Goal: Transaction & Acquisition: Obtain resource

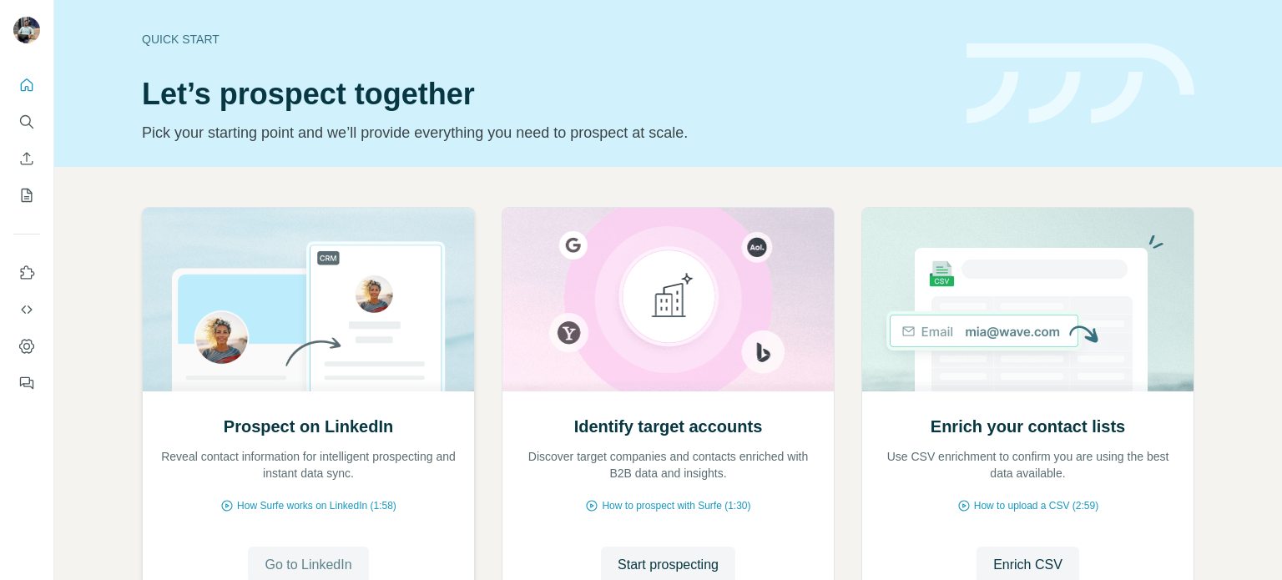
click at [291, 565] on span "Go to LinkedIn" at bounding box center [308, 565] width 87 height 20
click at [668, 563] on span "Start prospecting" at bounding box center [668, 565] width 101 height 20
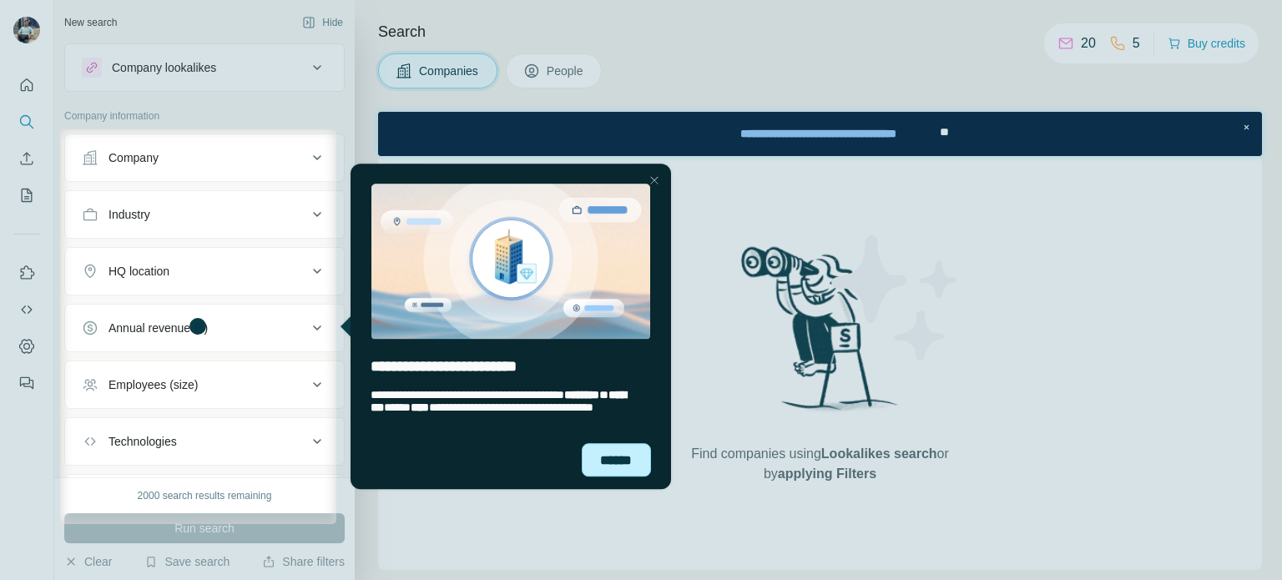
click at [618, 463] on div "******" at bounding box center [616, 459] width 70 height 33
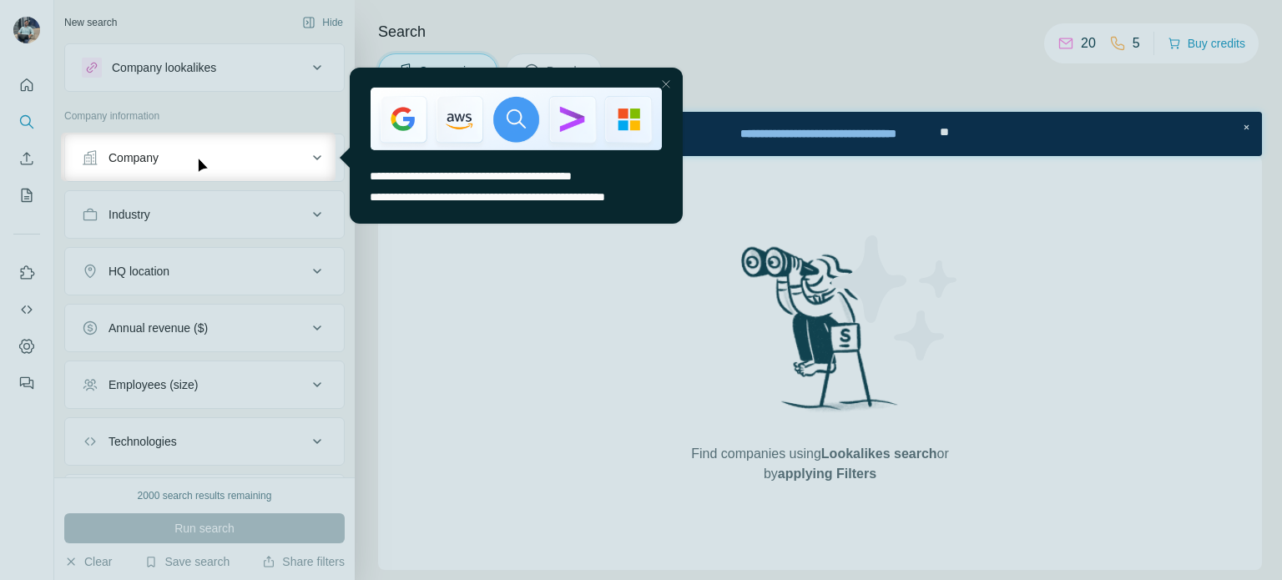
click at [306, 213] on div at bounding box center [641, 380] width 1282 height 399
click at [664, 78] on div "Close Step" at bounding box center [665, 83] width 20 height 20
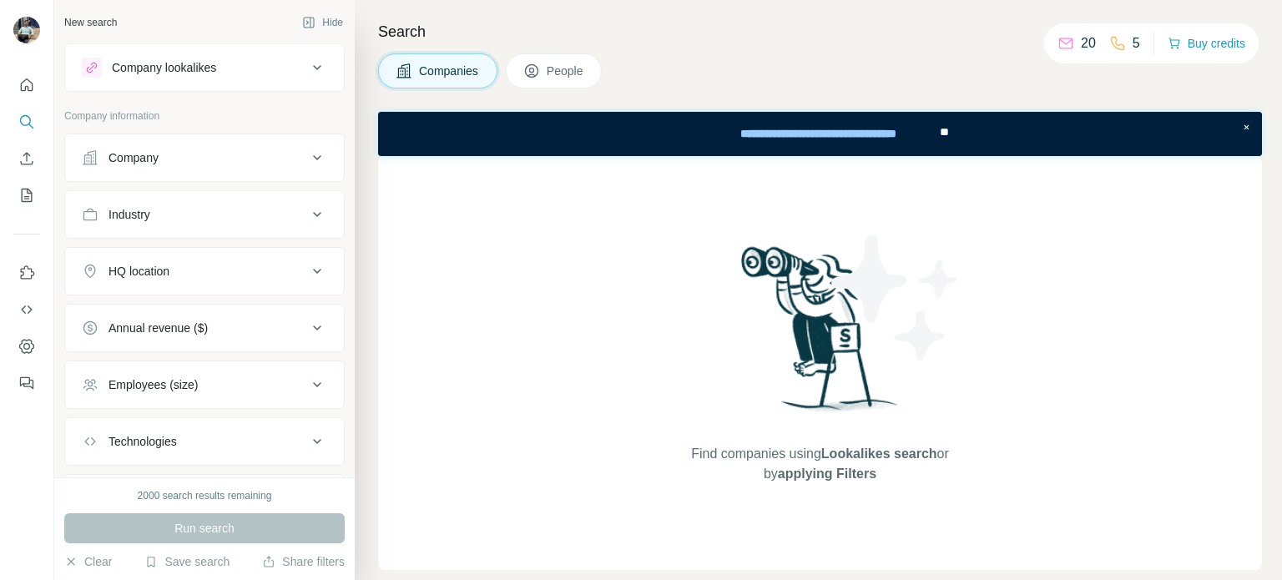
click at [307, 210] on icon at bounding box center [317, 215] width 20 height 20
click at [181, 252] on input at bounding box center [196, 256] width 206 height 18
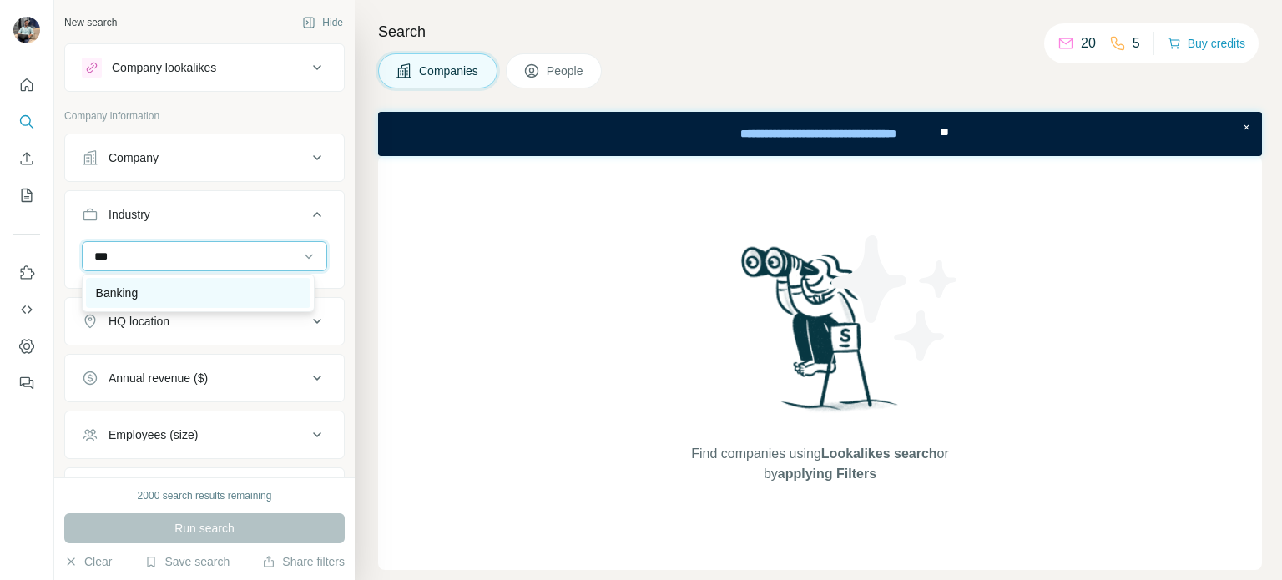
type input "***"
click at [127, 293] on p "Banking" at bounding box center [117, 293] width 43 height 17
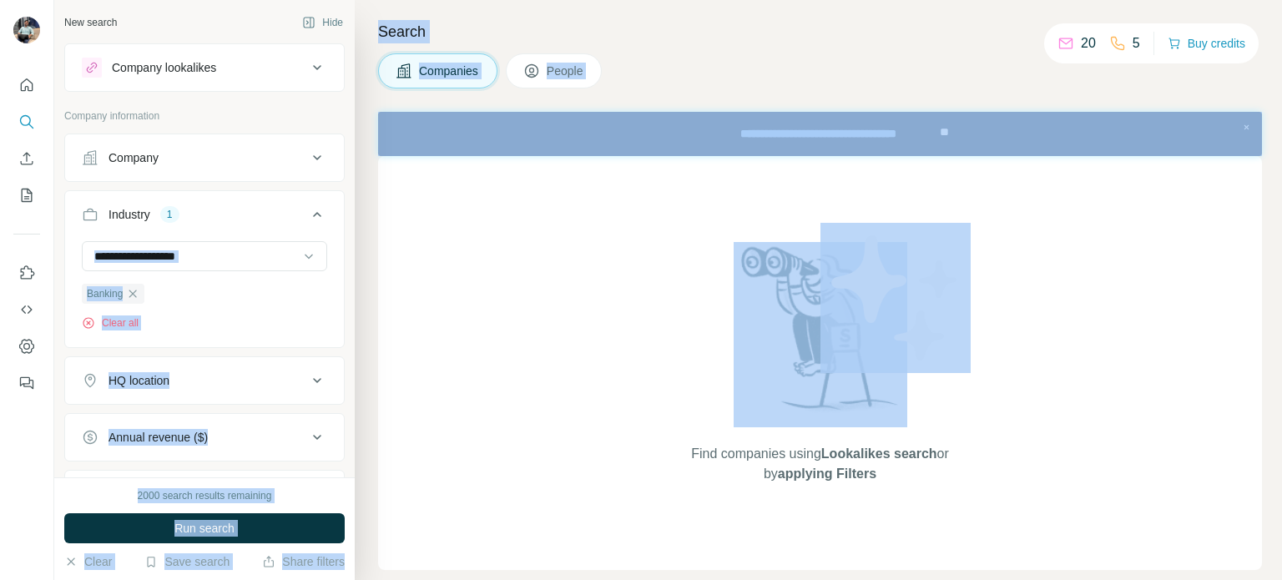
drag, startPoint x: 355, startPoint y: 299, endPoint x: 351, endPoint y: 262, distance: 37.0
click at [351, 262] on div "New search Hide Company lookalikes Company information Company Industry 1 Banki…" at bounding box center [668, 290] width 1228 height 580
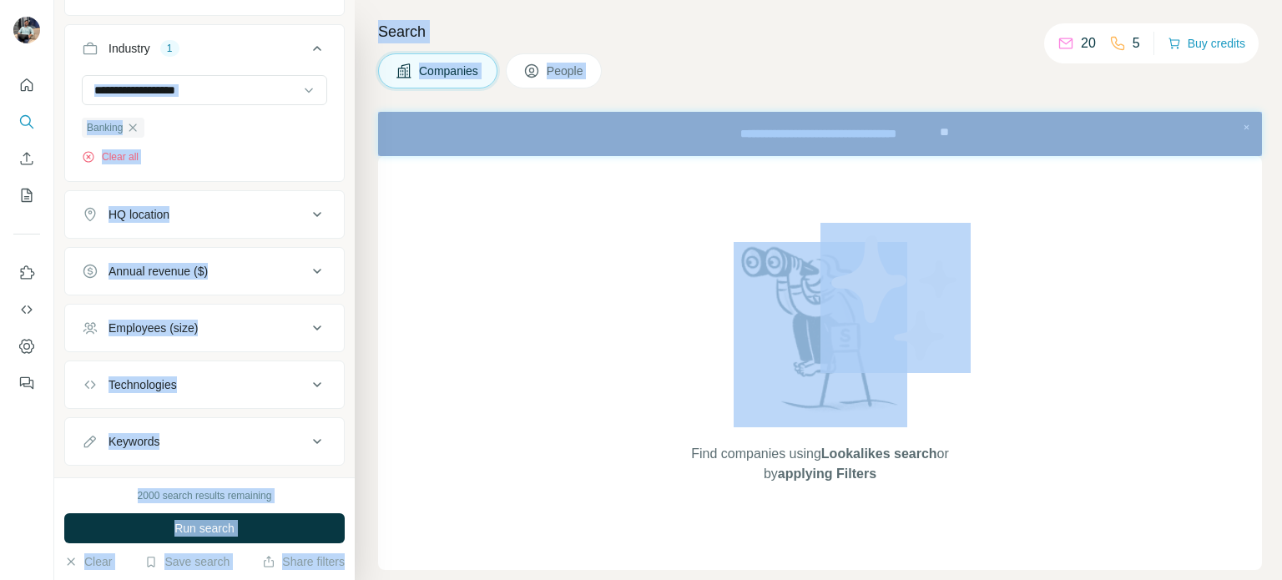
scroll to position [198, 0]
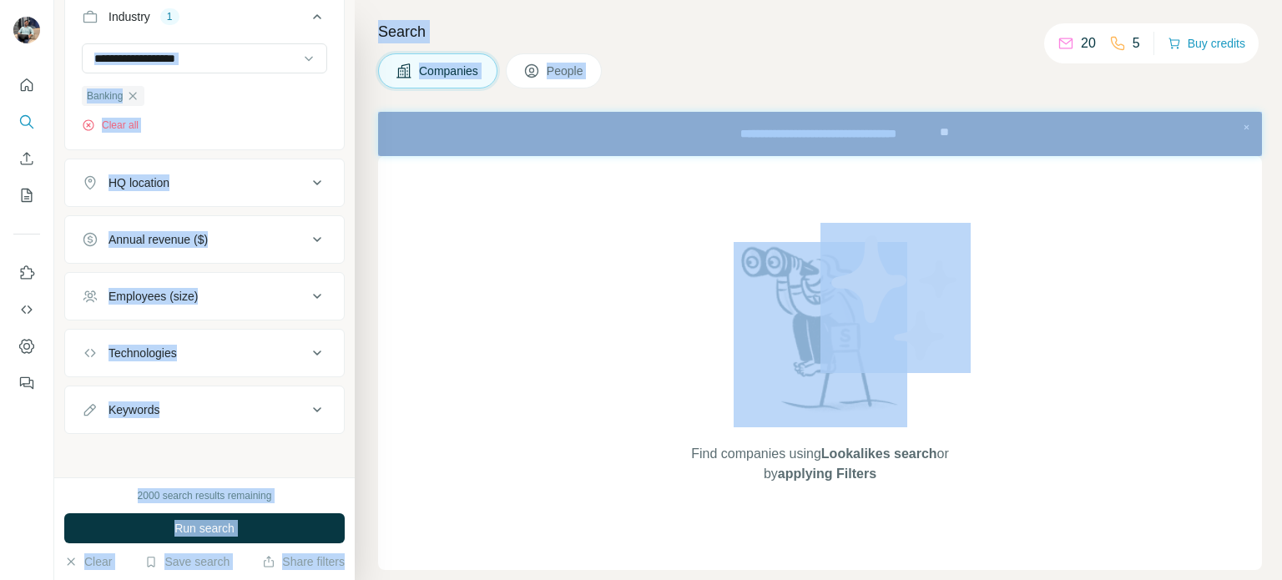
click at [120, 446] on div "New search Hide Company lookalikes Company information Company Industry 1 Banki…" at bounding box center [204, 239] width 301 height 478
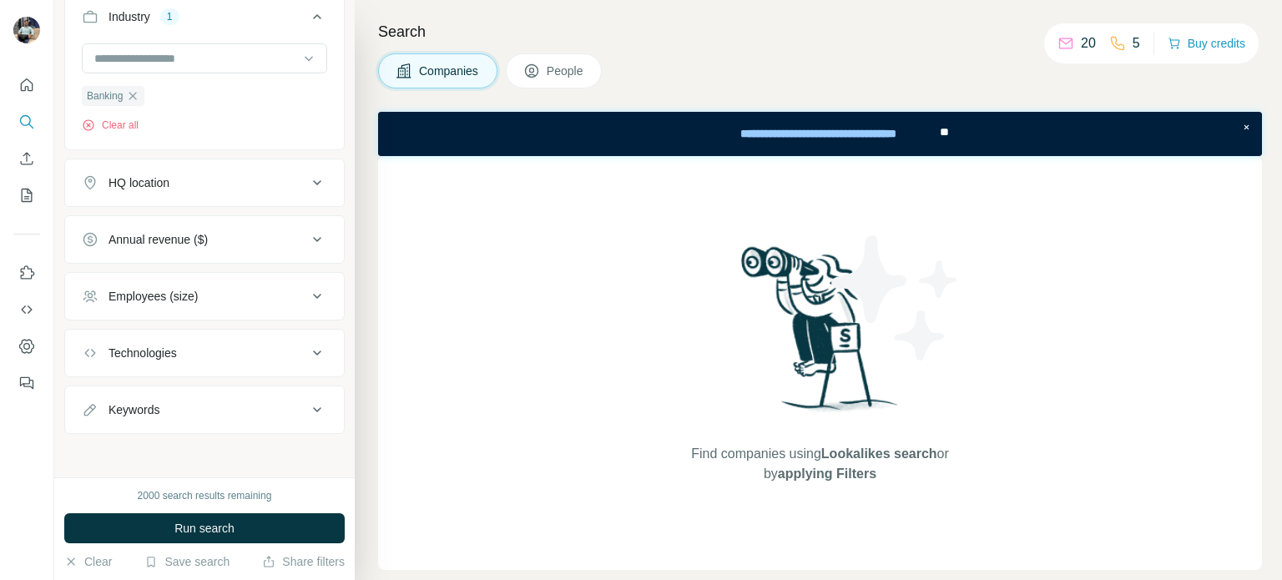
click at [119, 450] on div "New search Hide Company lookalikes Company information Company Industry 1 Banki…" at bounding box center [204, 239] width 301 height 478
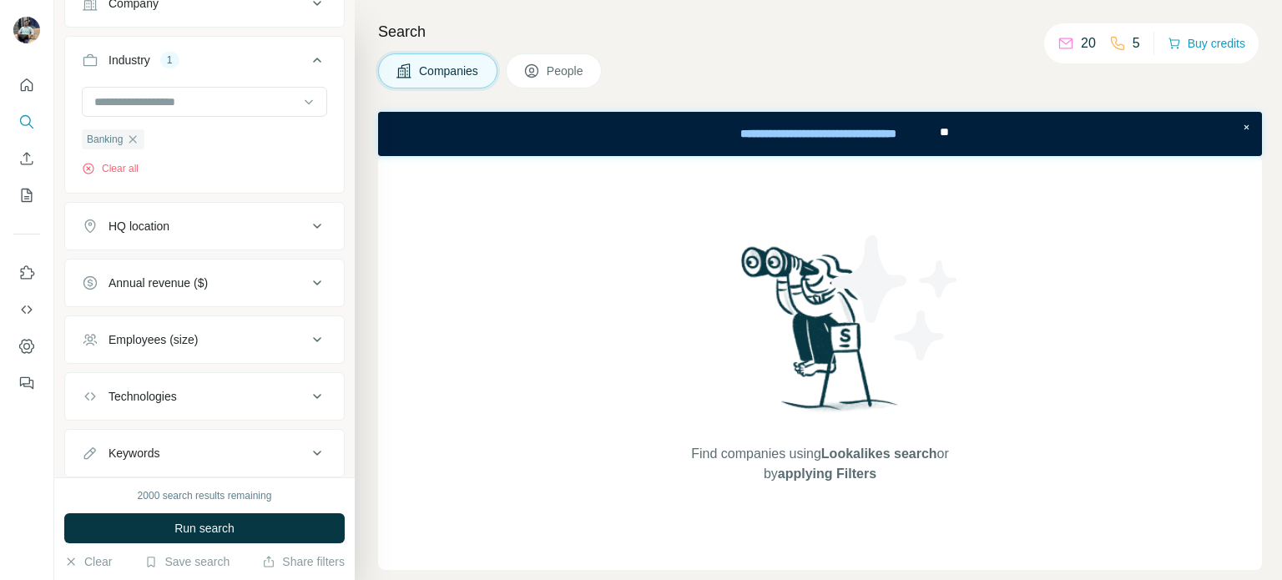
scroll to position [153, 0]
click at [293, 281] on div "Annual revenue ($)" at bounding box center [194, 284] width 225 height 17
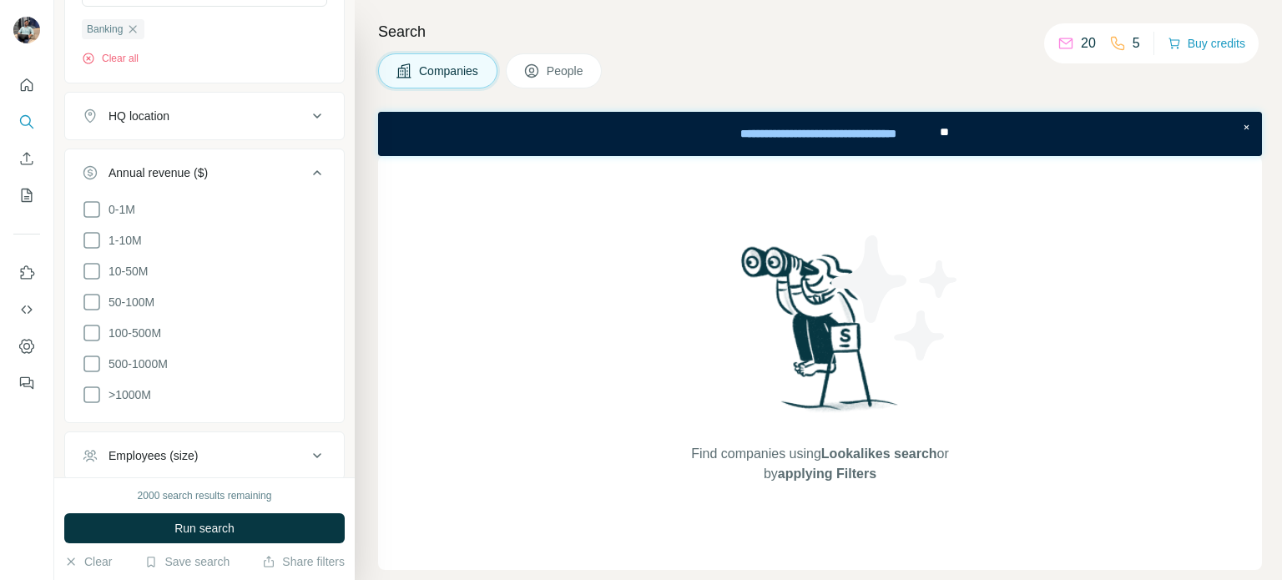
scroll to position [266, 0]
click at [89, 390] on icon at bounding box center [92, 393] width 20 height 20
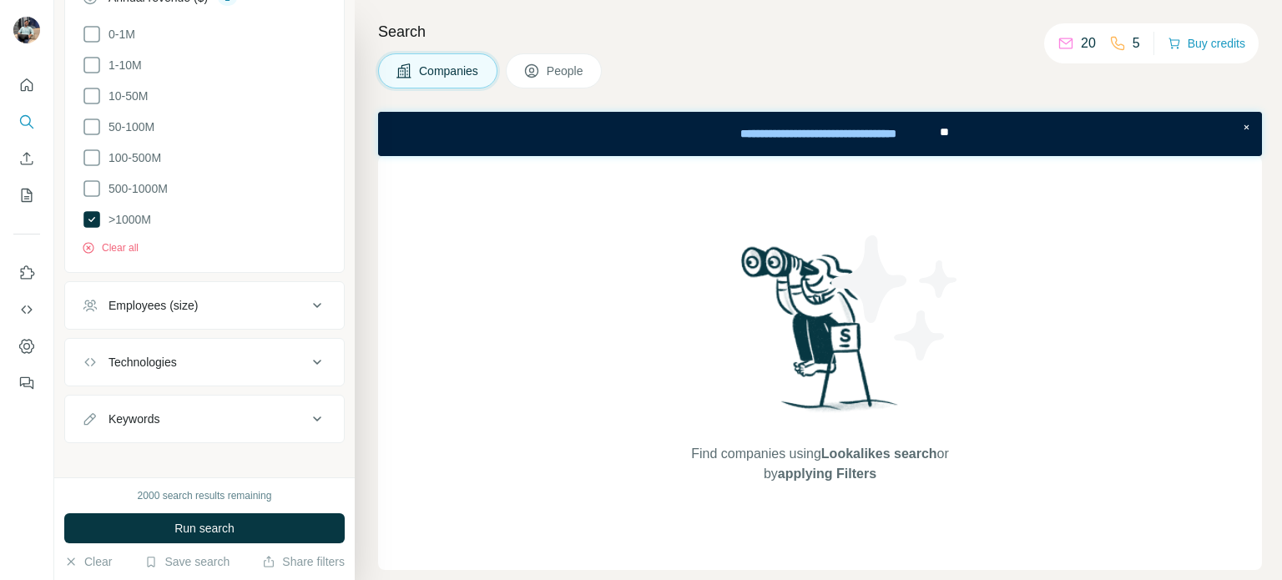
scroll to position [448, 0]
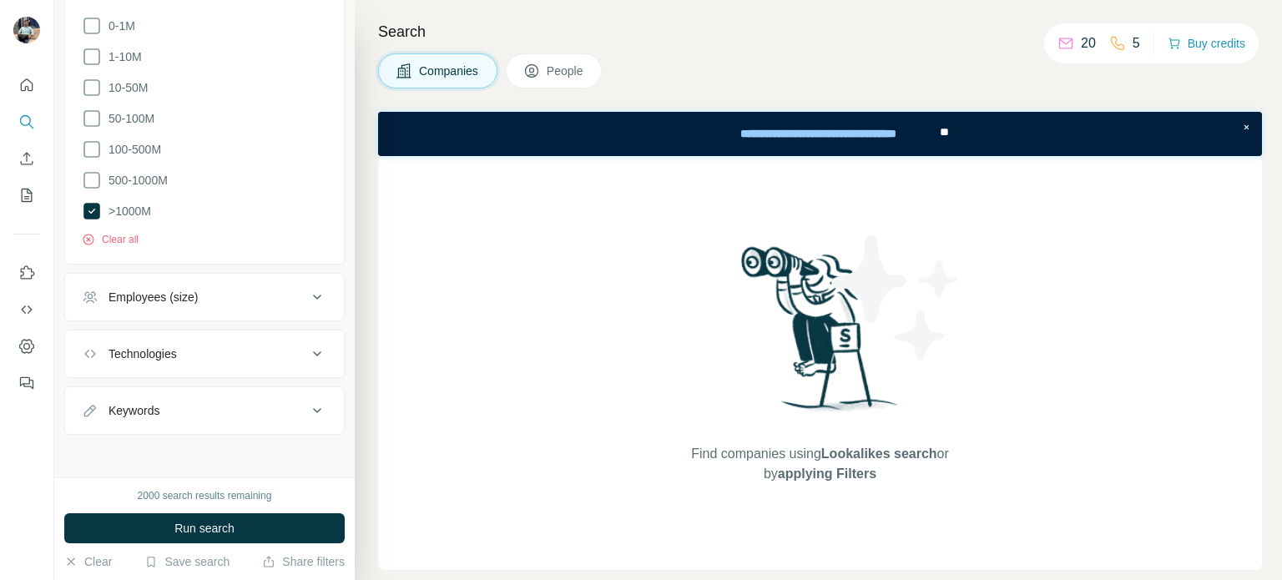
click at [290, 301] on div "Employees (size)" at bounding box center [194, 297] width 225 height 17
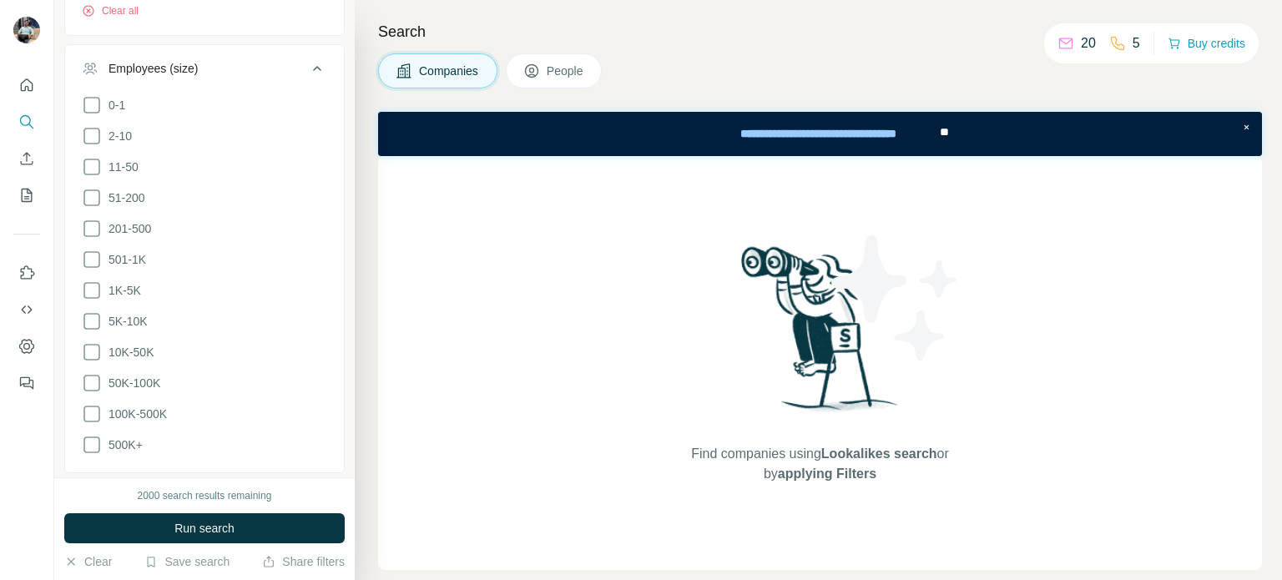
scroll to position [721, 0]
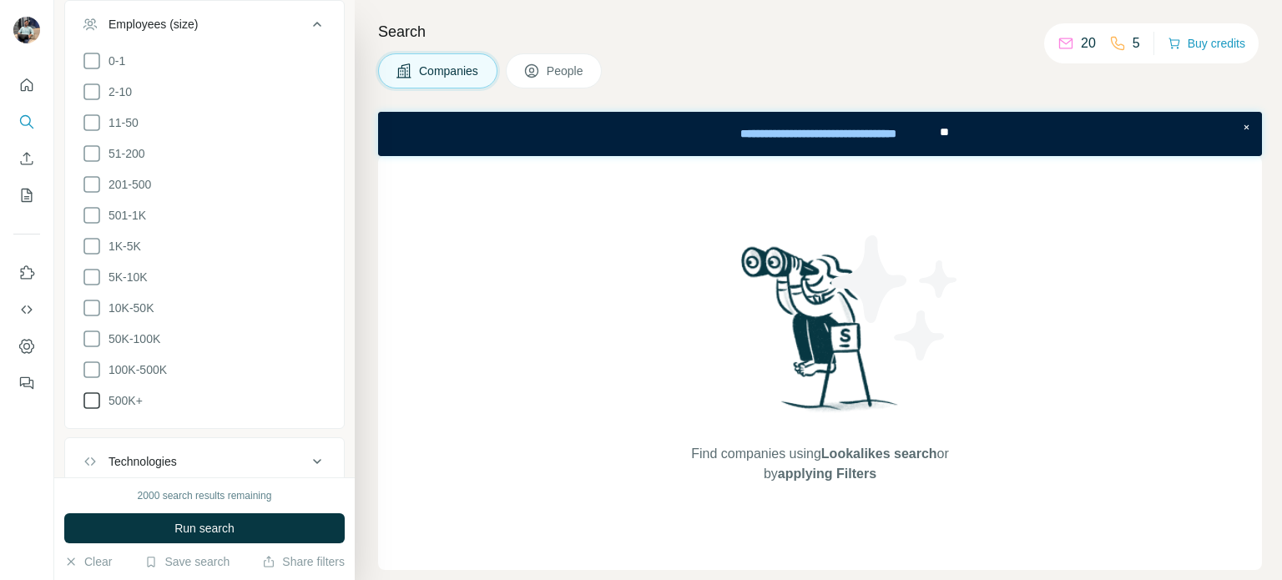
click at [90, 393] on icon at bounding box center [92, 401] width 20 height 20
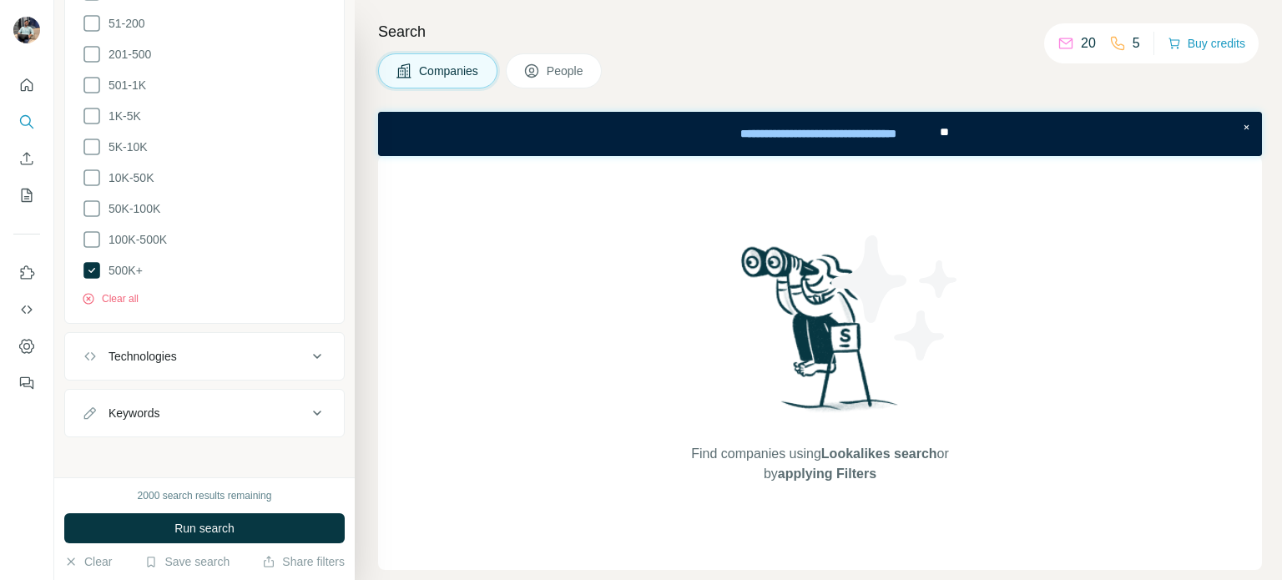
scroll to position [852, 0]
click at [225, 527] on span "Run search" at bounding box center [205, 528] width 60 height 17
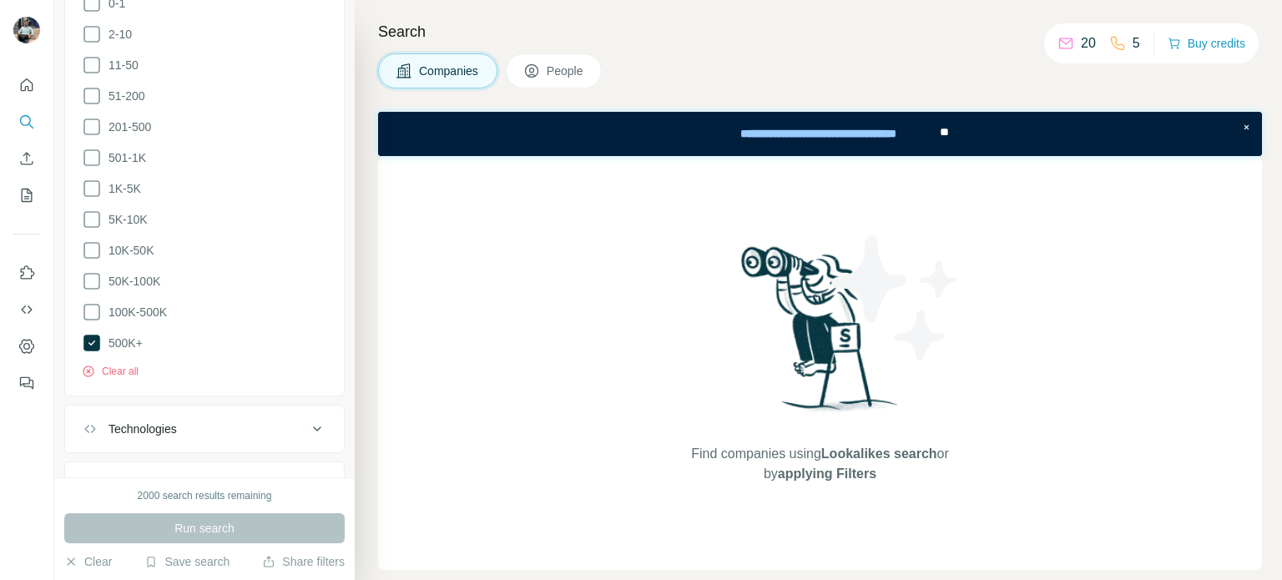
scroll to position [785, 0]
click at [92, 310] on icon at bounding box center [92, 306] width 20 height 20
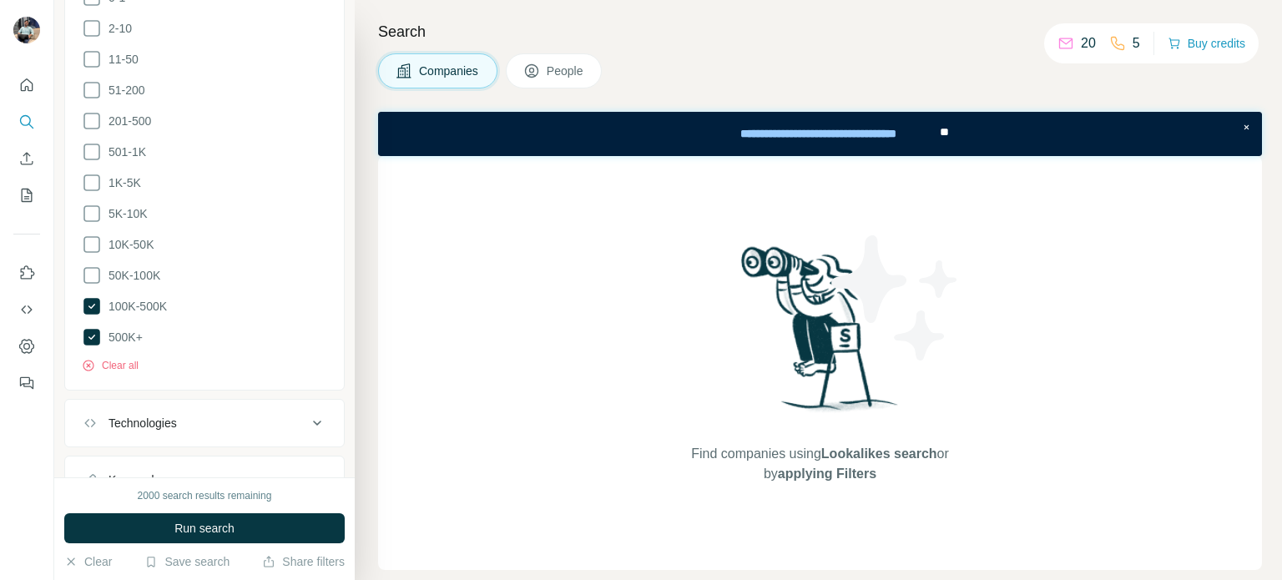
scroll to position [852, 0]
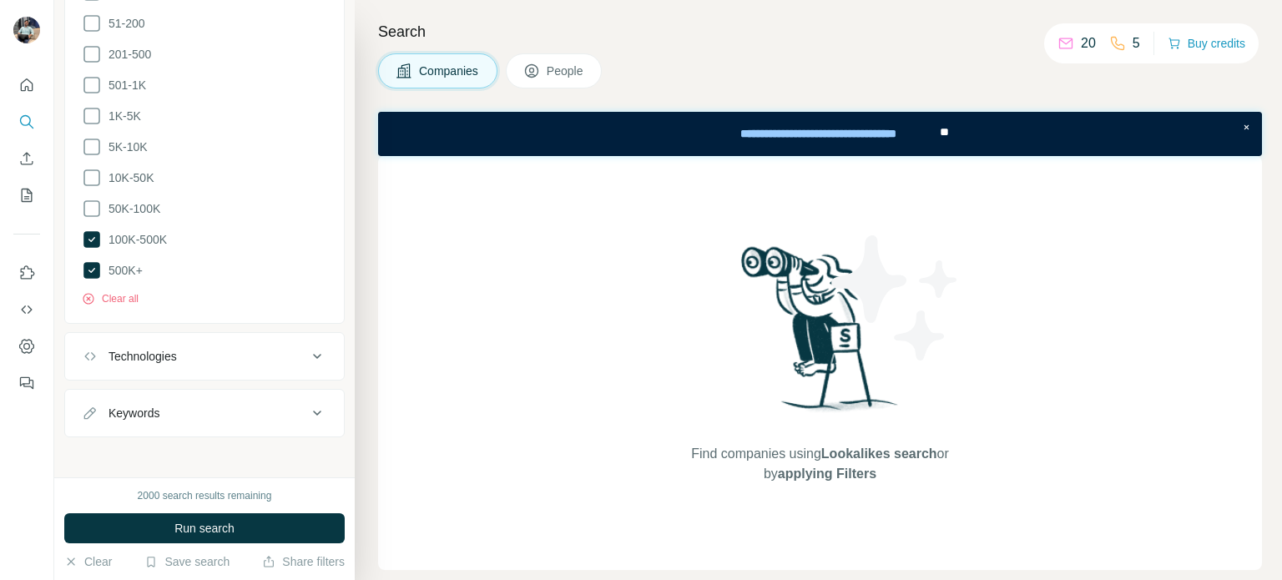
click at [307, 413] on icon at bounding box center [317, 413] width 20 height 20
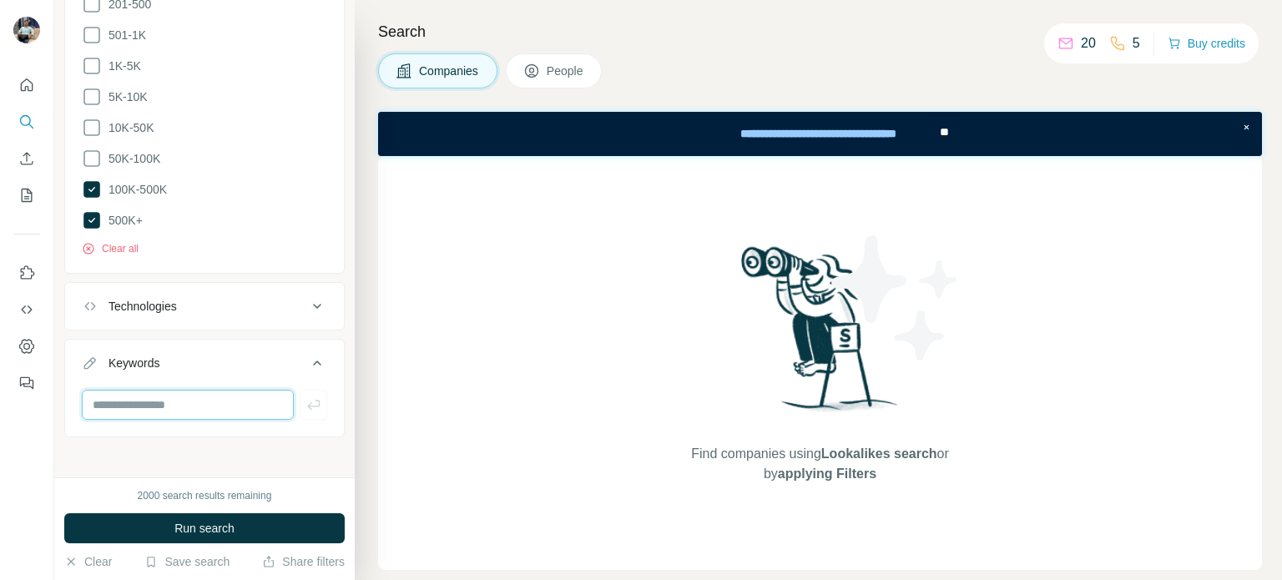
click at [153, 401] on input "text" at bounding box center [188, 405] width 212 height 30
type input "*********"
click at [194, 530] on span "Run search" at bounding box center [205, 528] width 60 height 17
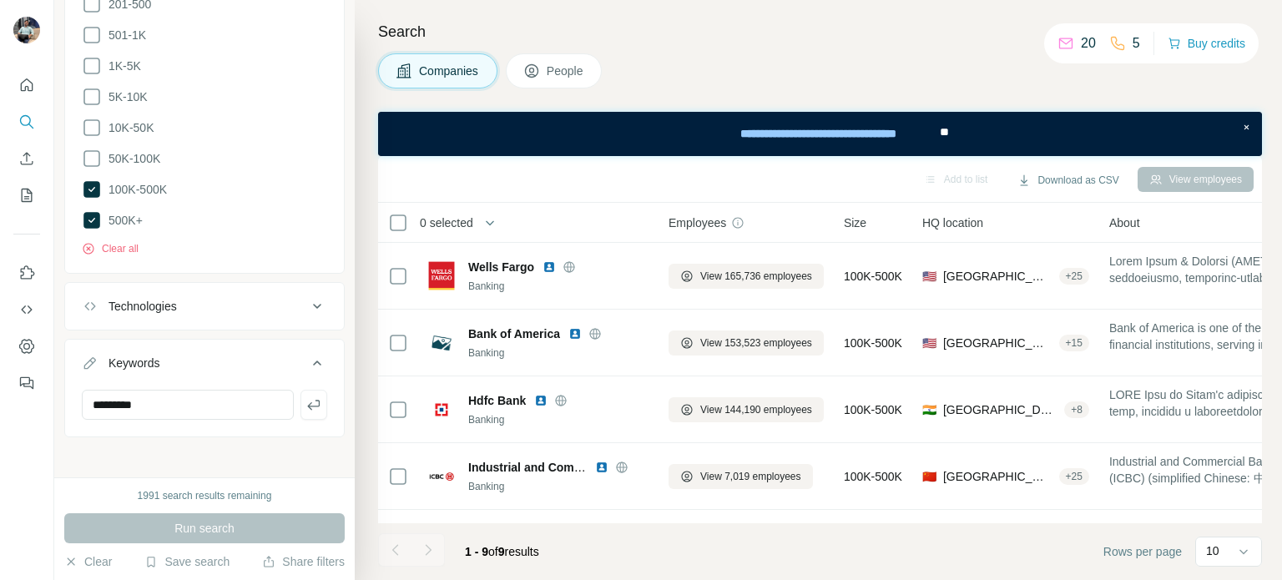
click at [551, 82] on button "People" at bounding box center [554, 70] width 97 height 35
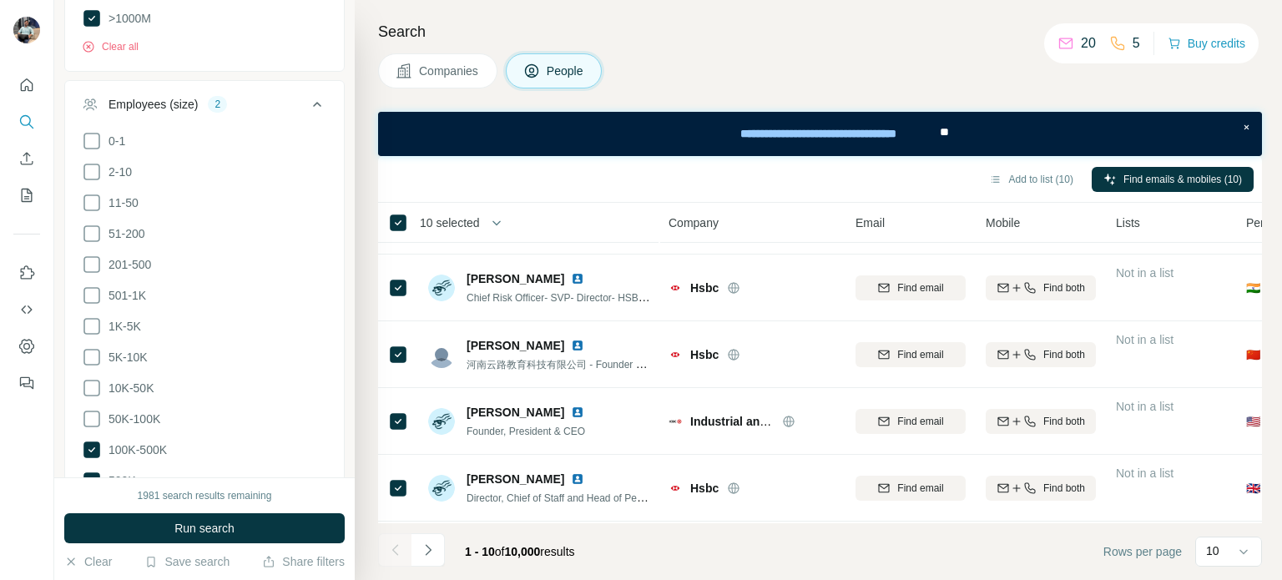
scroll to position [395, 0]
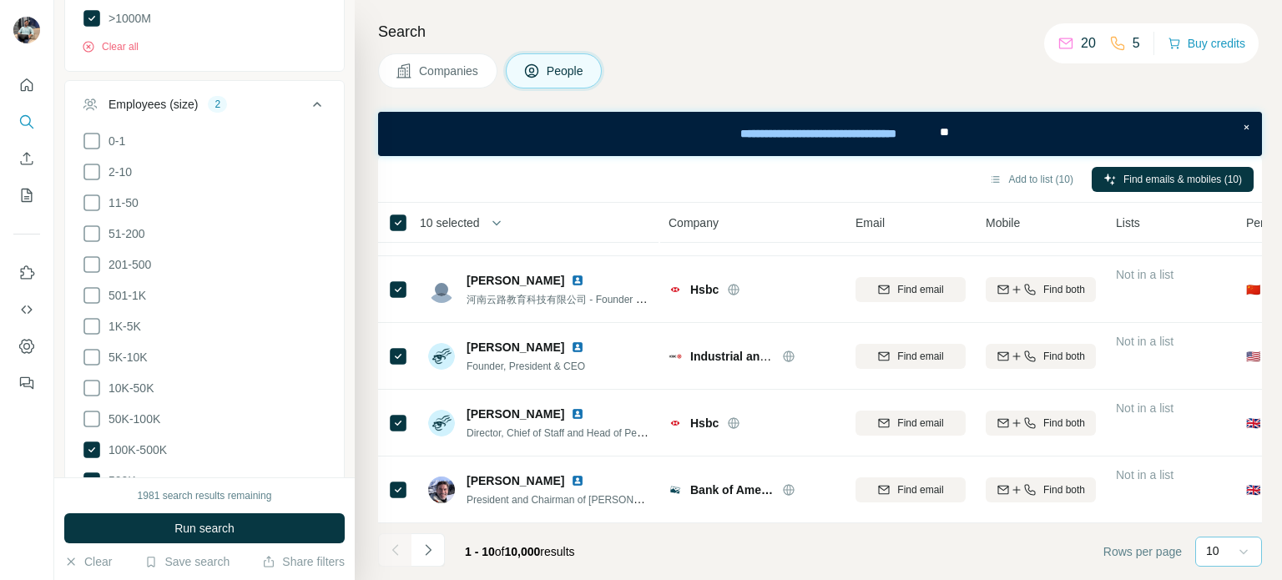
click at [1236, 551] on icon at bounding box center [1244, 552] width 17 height 17
click at [1227, 420] on div "60" at bounding box center [1229, 424] width 38 height 17
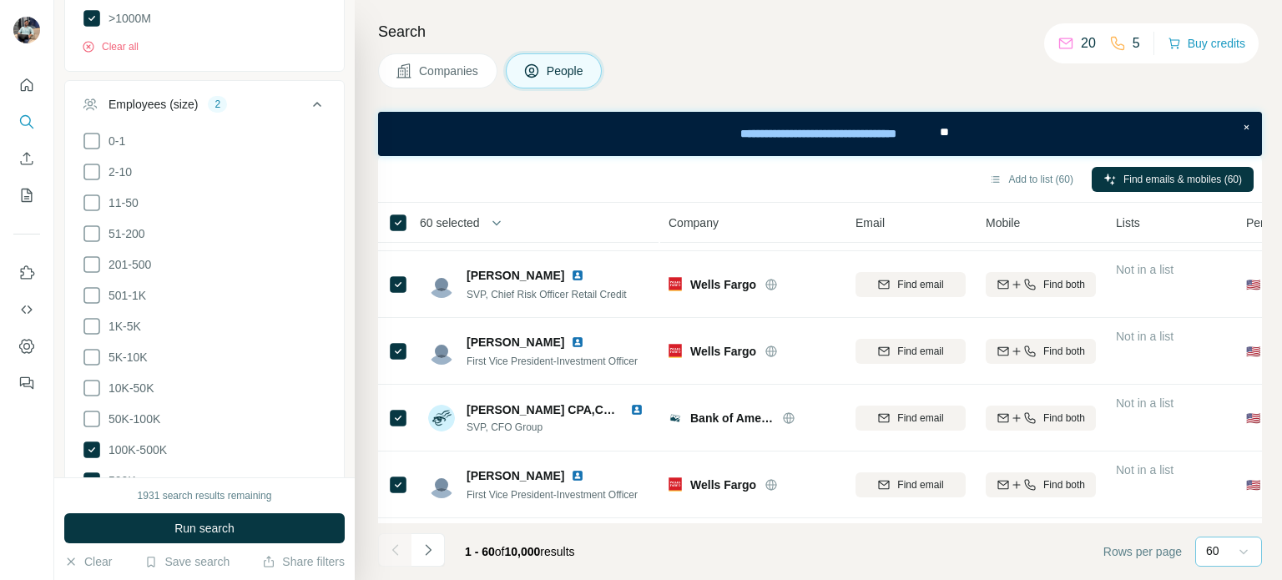
scroll to position [3735, 0]
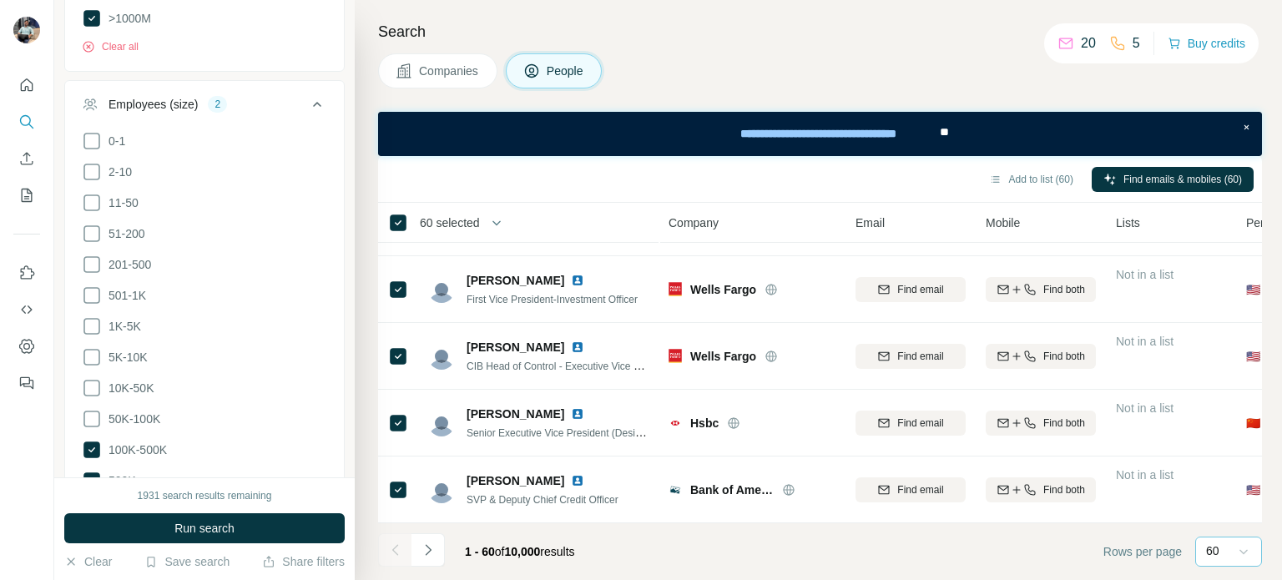
click at [1246, 550] on icon at bounding box center [1244, 552] width 17 height 17
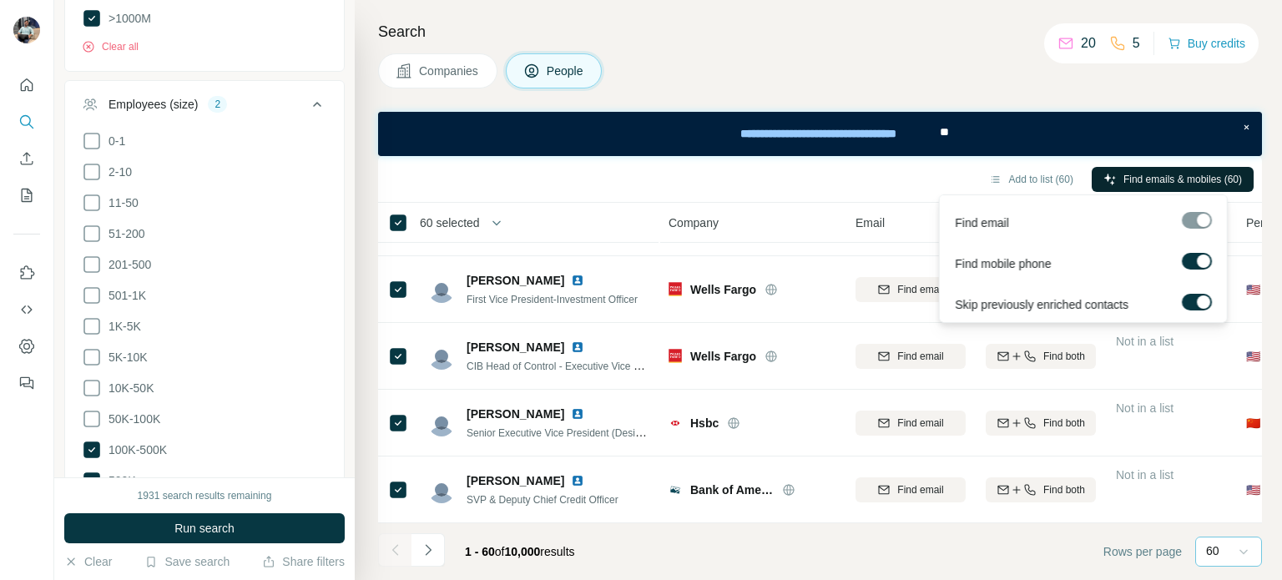
click at [1160, 180] on span "Find emails & mobiles (60)" at bounding box center [1183, 179] width 119 height 15
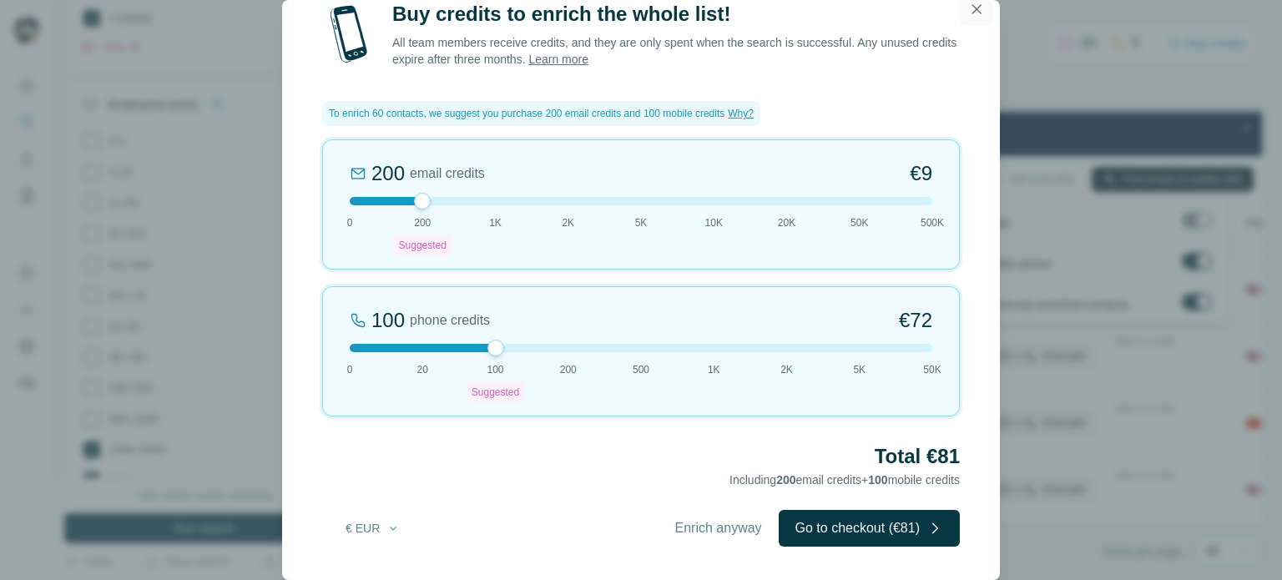
click at [979, 16] on icon "button" at bounding box center [977, 9] width 17 height 17
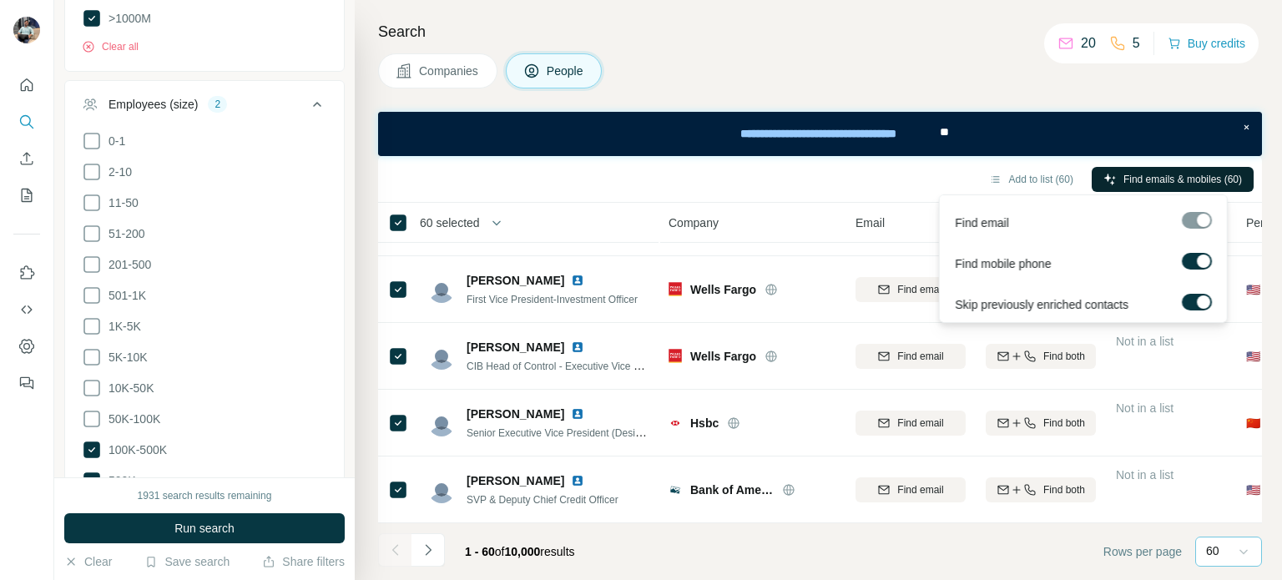
click at [1152, 182] on span "Find emails & mobiles (60)" at bounding box center [1183, 179] width 119 height 15
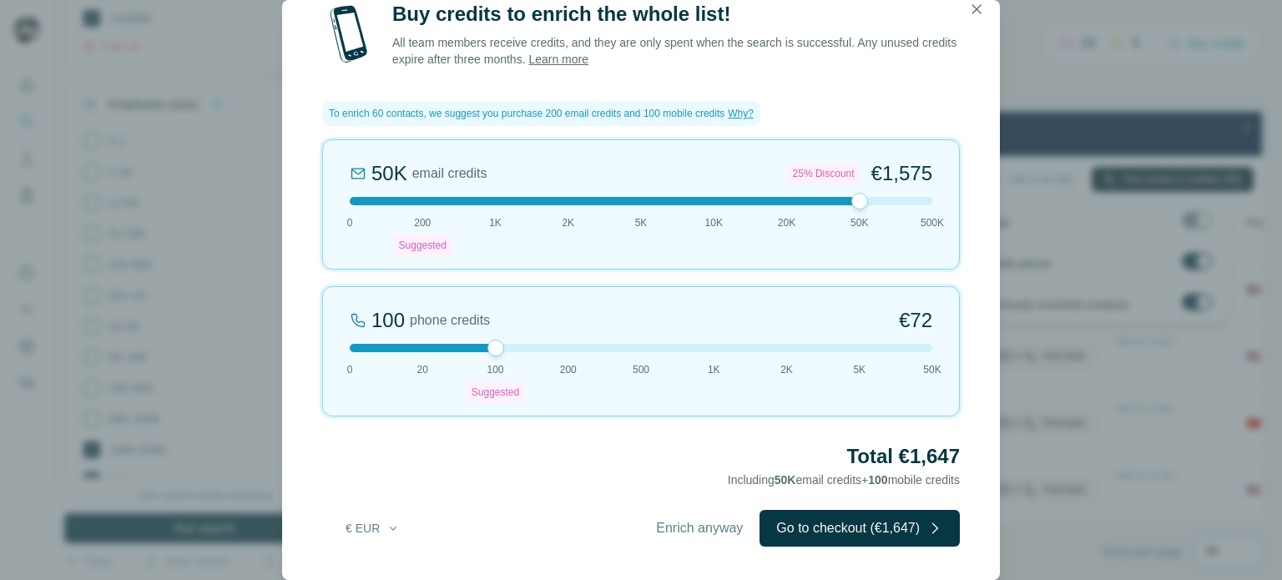
drag, startPoint x: 420, startPoint y: 206, endPoint x: 893, endPoint y: 234, distance: 474.2
click at [893, 234] on div "50K email credits 25% Discount €1,575 0 200 Suggested 1K 2K 5K 10K 20K 50K 500K" at bounding box center [641, 204] width 638 height 130
drag, startPoint x: 493, startPoint y: 343, endPoint x: 266, endPoint y: 337, distance: 227.2
click at [266, 337] on div "Buy credits to enrich the whole list! All team members receive credits, and the…" at bounding box center [641, 290] width 1282 height 580
click at [696, 534] on span "Enrich anyway" at bounding box center [699, 529] width 87 height 20
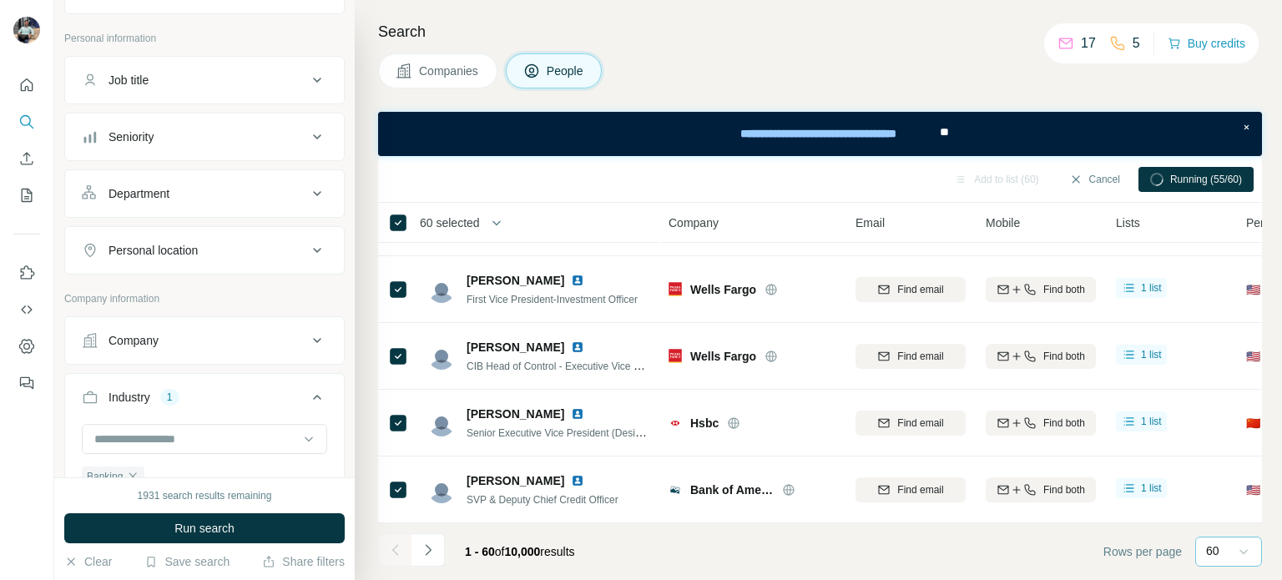
scroll to position [83, 0]
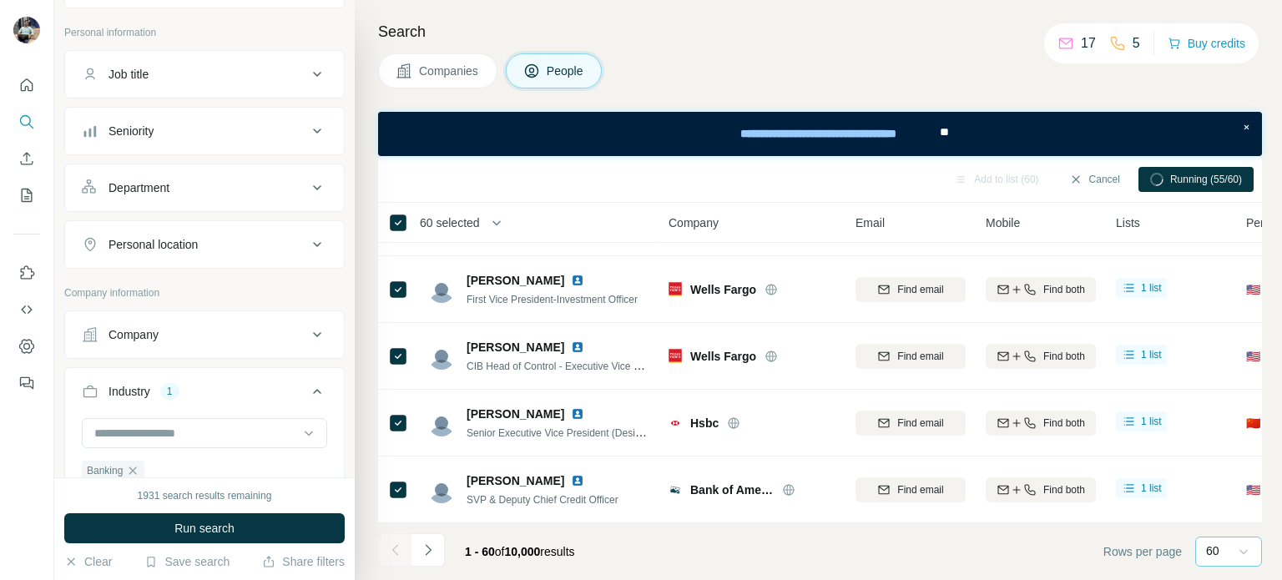
click at [291, 240] on div "Personal location" at bounding box center [194, 244] width 225 height 17
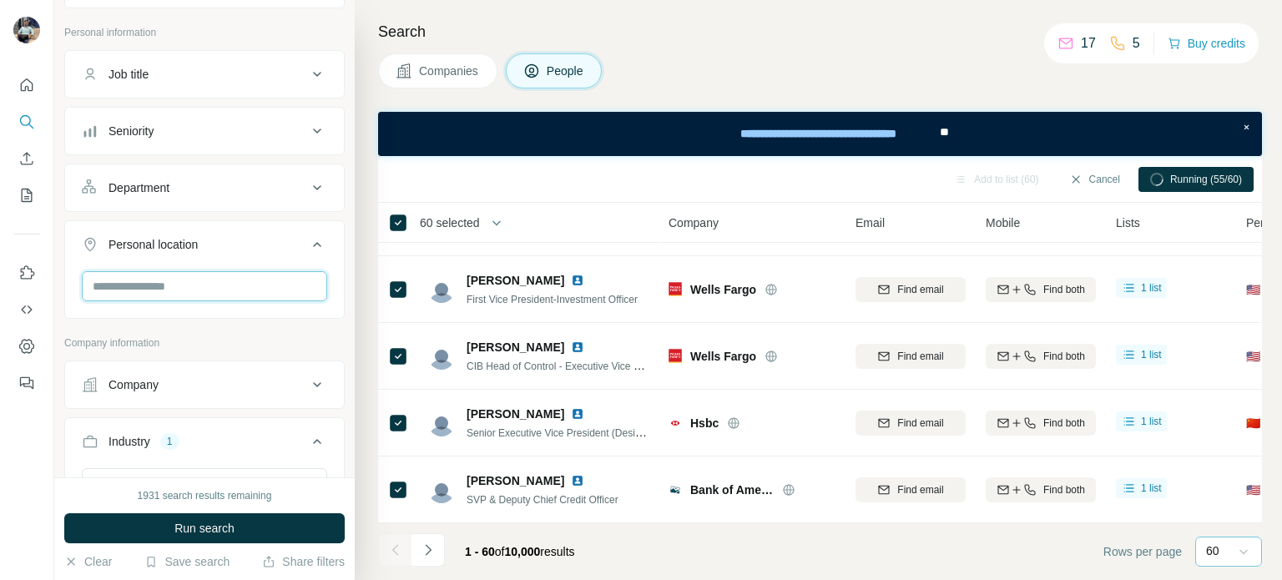
click at [200, 287] on input "text" at bounding box center [204, 286] width 245 height 30
click at [1095, 176] on button "Cancel" at bounding box center [1095, 179] width 74 height 25
click at [167, 290] on input "text" at bounding box center [204, 286] width 245 height 30
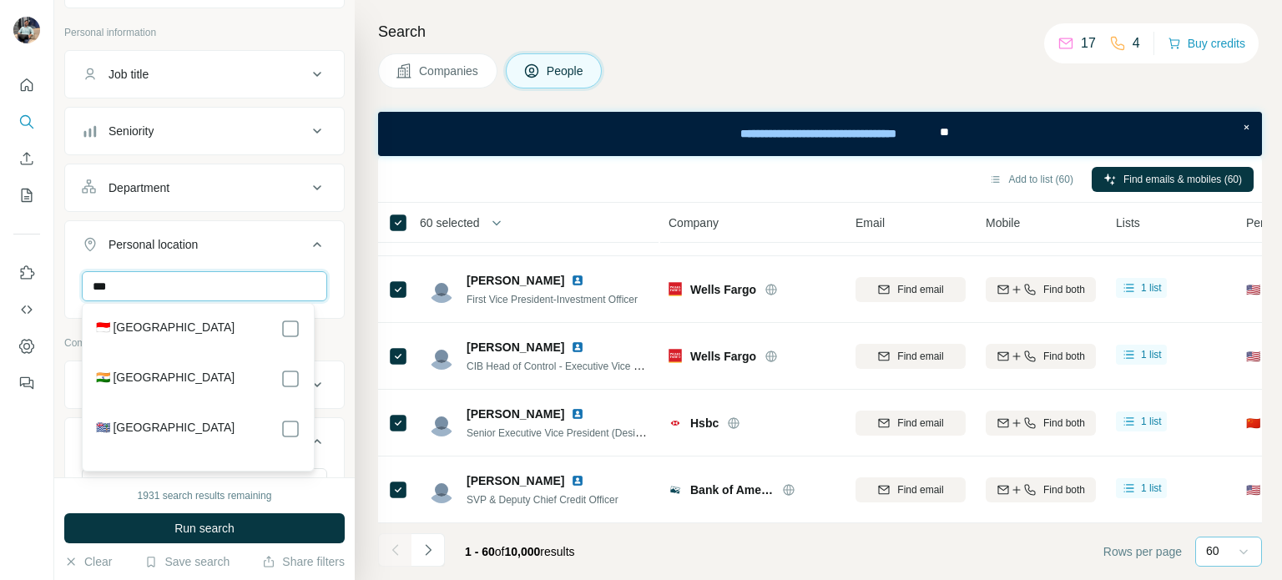
type input "***"
click at [136, 370] on div "🇮🇳 [GEOGRAPHIC_DATA]" at bounding box center [198, 379] width 205 height 20
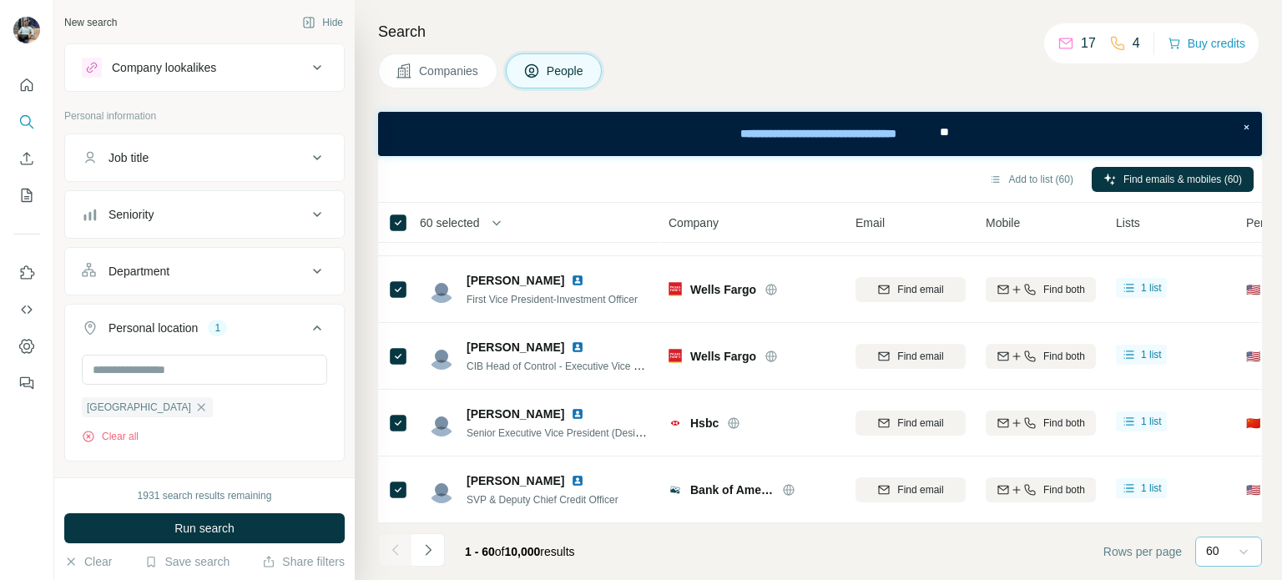
click at [307, 210] on icon at bounding box center [317, 215] width 20 height 20
click at [94, 292] on icon at bounding box center [92, 288] width 20 height 20
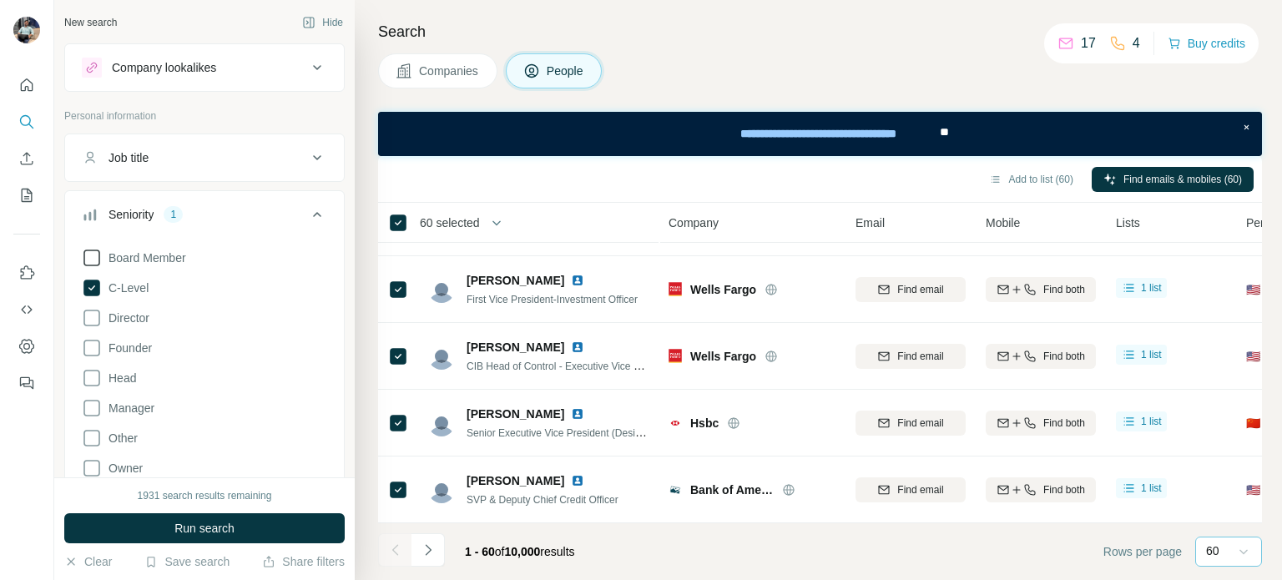
click at [90, 262] on icon at bounding box center [92, 258] width 20 height 20
click at [90, 320] on icon at bounding box center [92, 318] width 20 height 20
click at [92, 350] on icon at bounding box center [92, 348] width 20 height 20
click at [91, 382] on icon at bounding box center [92, 378] width 20 height 20
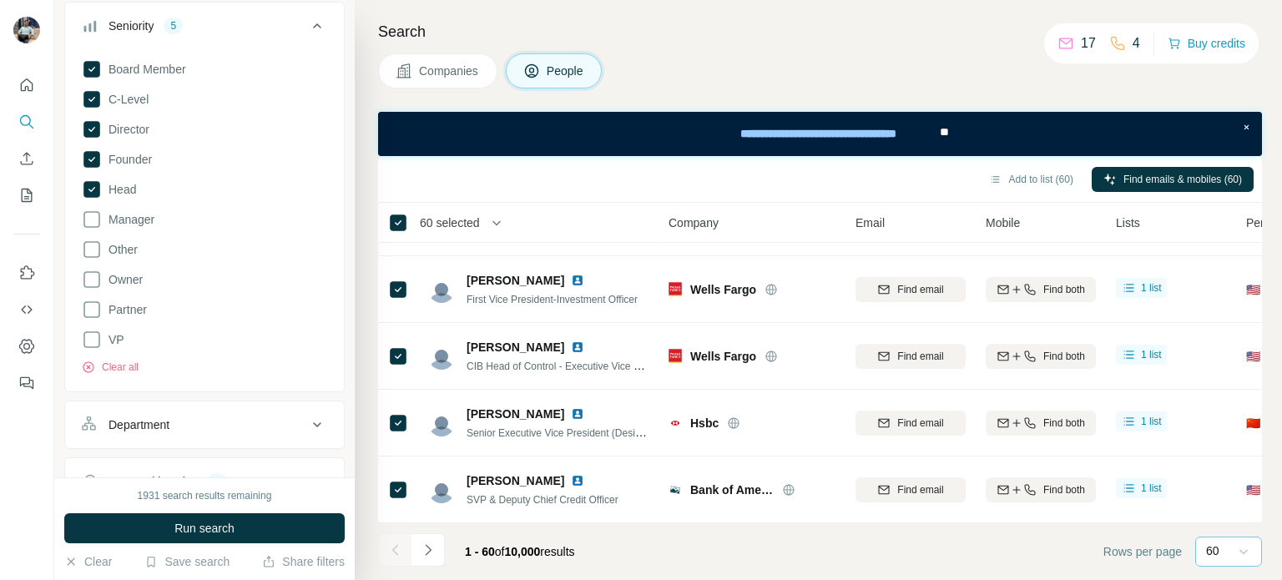
scroll to position [195, 0]
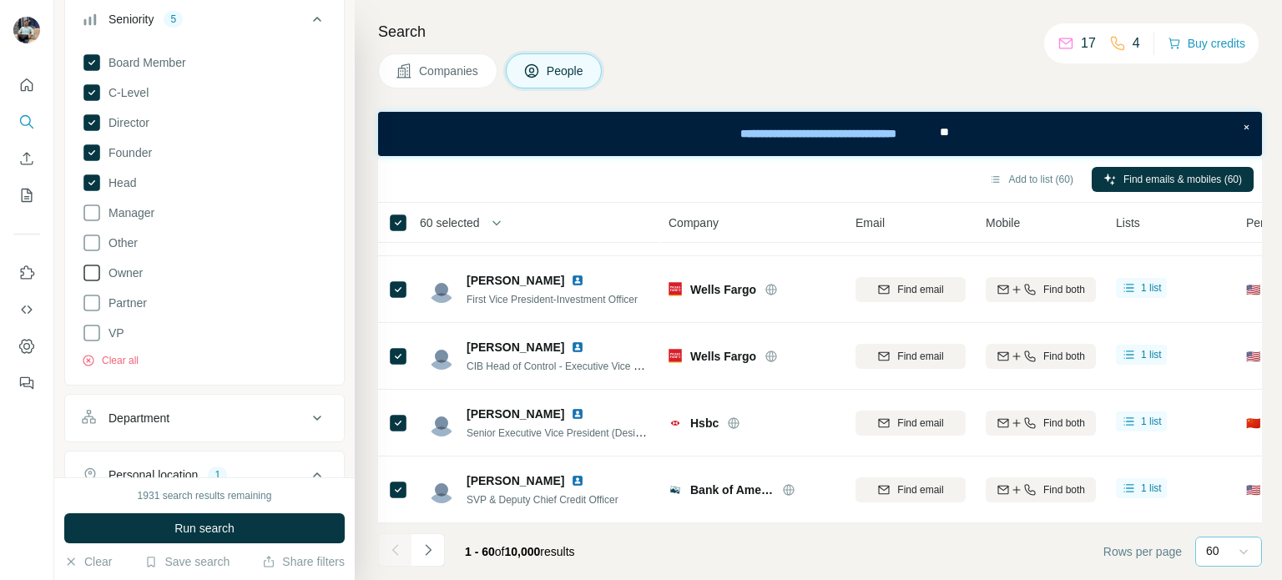
click at [93, 276] on icon at bounding box center [92, 273] width 20 height 20
click at [88, 306] on icon at bounding box center [92, 303] width 20 height 20
click at [89, 333] on icon at bounding box center [92, 333] width 20 height 20
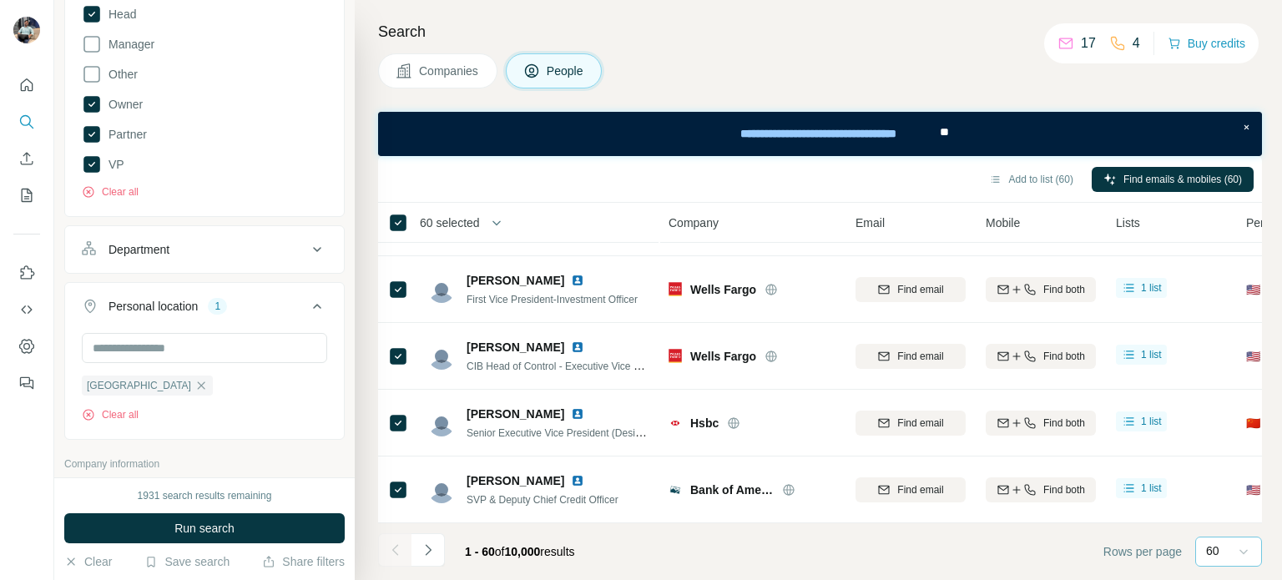
scroll to position [500, 0]
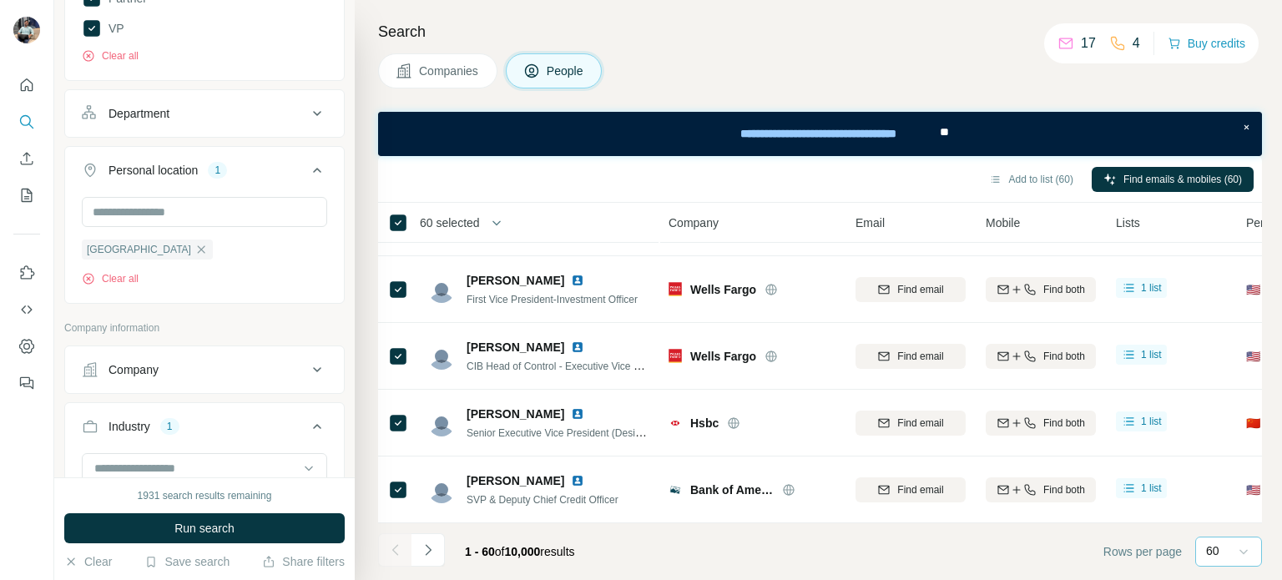
click at [307, 117] on icon at bounding box center [317, 114] width 20 height 20
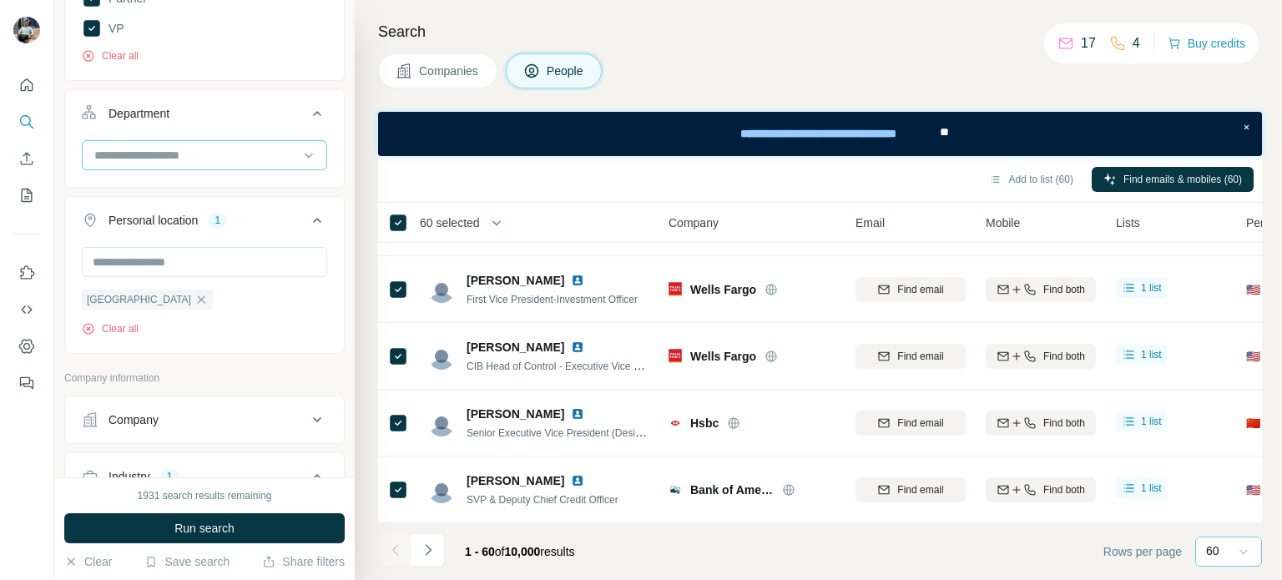
click at [166, 162] on input at bounding box center [196, 155] width 206 height 18
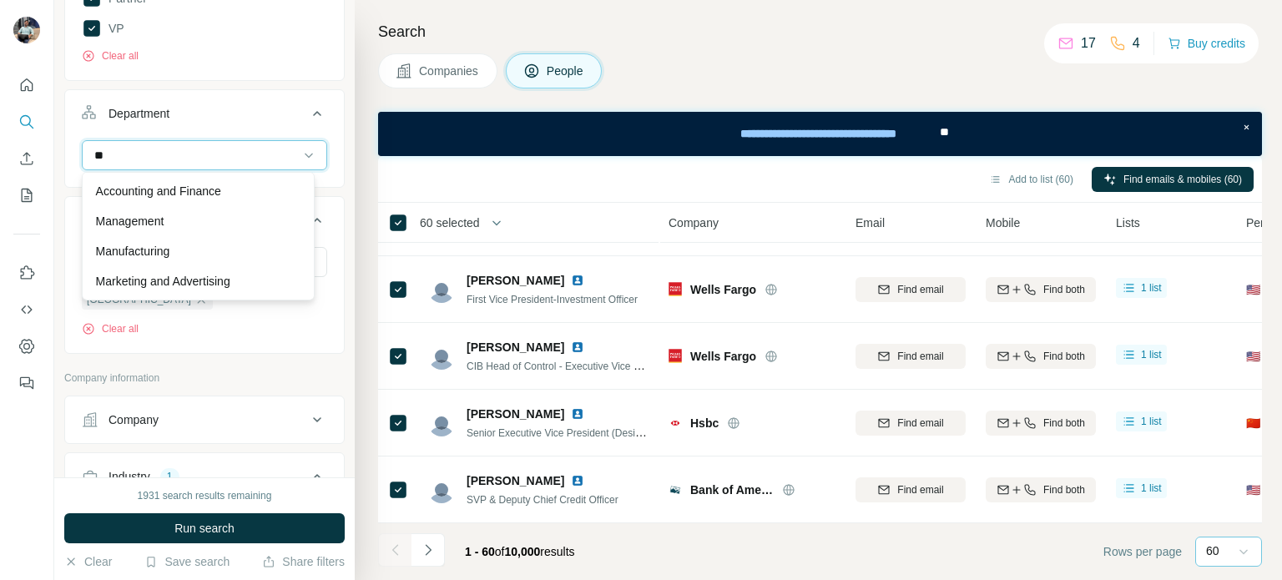
type input "*"
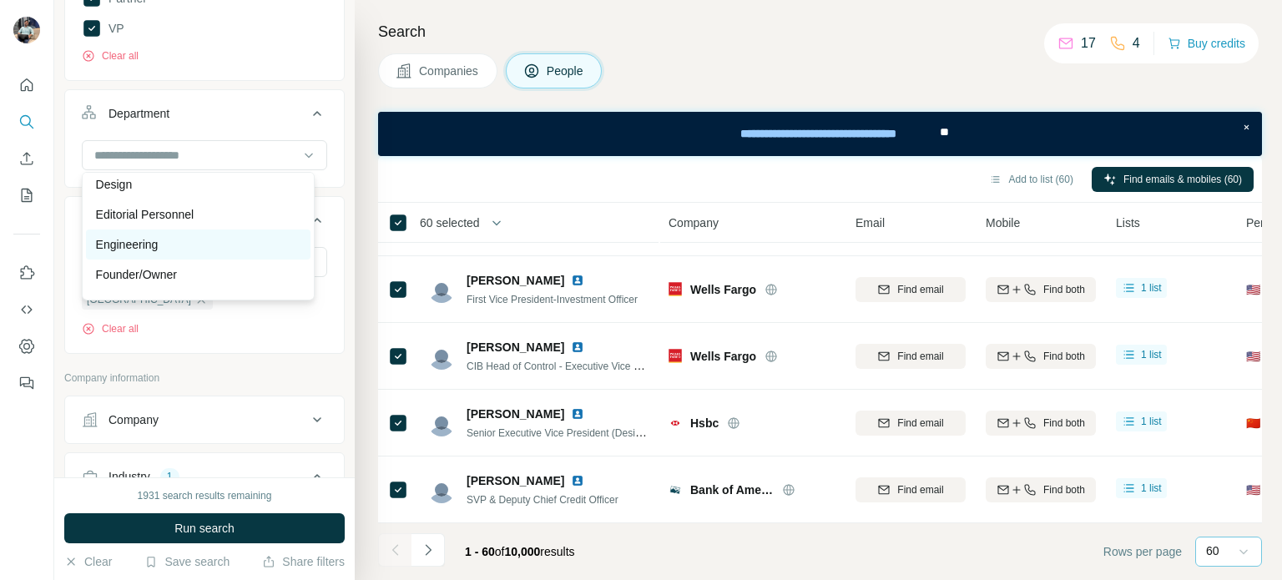
click at [146, 246] on p "Engineering" at bounding box center [127, 244] width 63 height 17
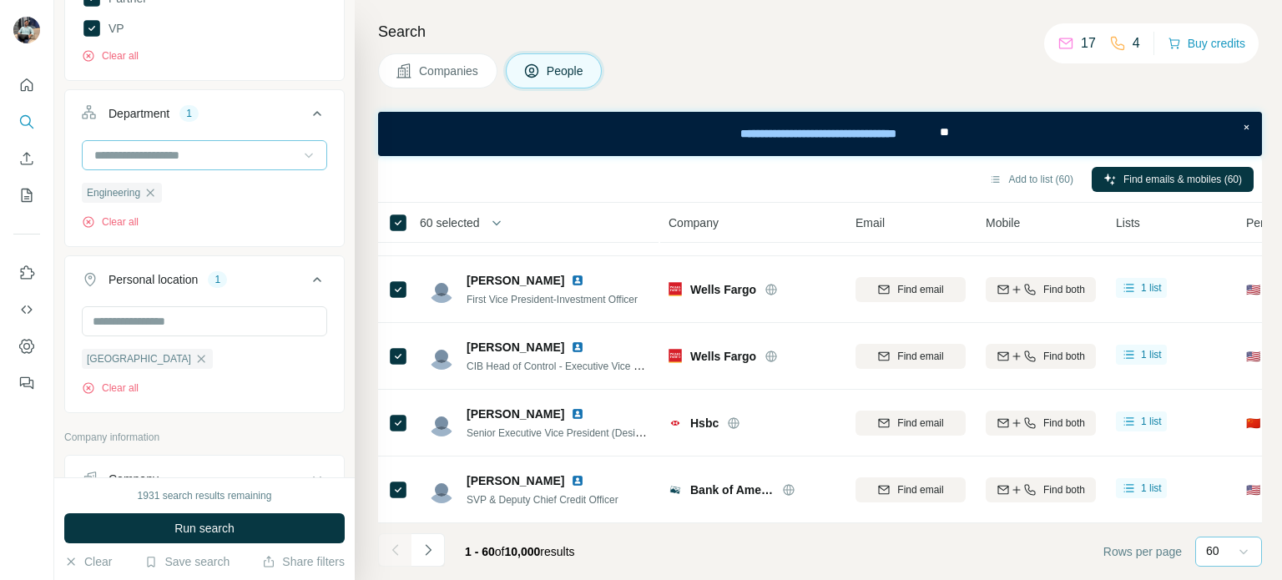
click at [301, 159] on icon at bounding box center [309, 155] width 17 height 17
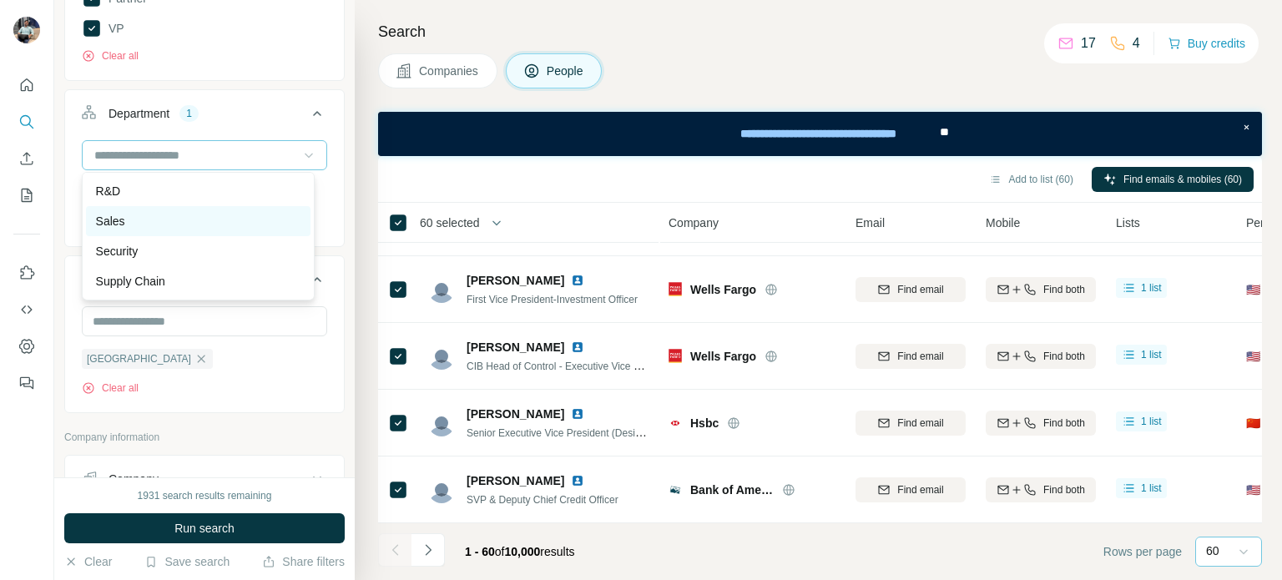
click at [144, 222] on div "Sales" at bounding box center [198, 221] width 205 height 17
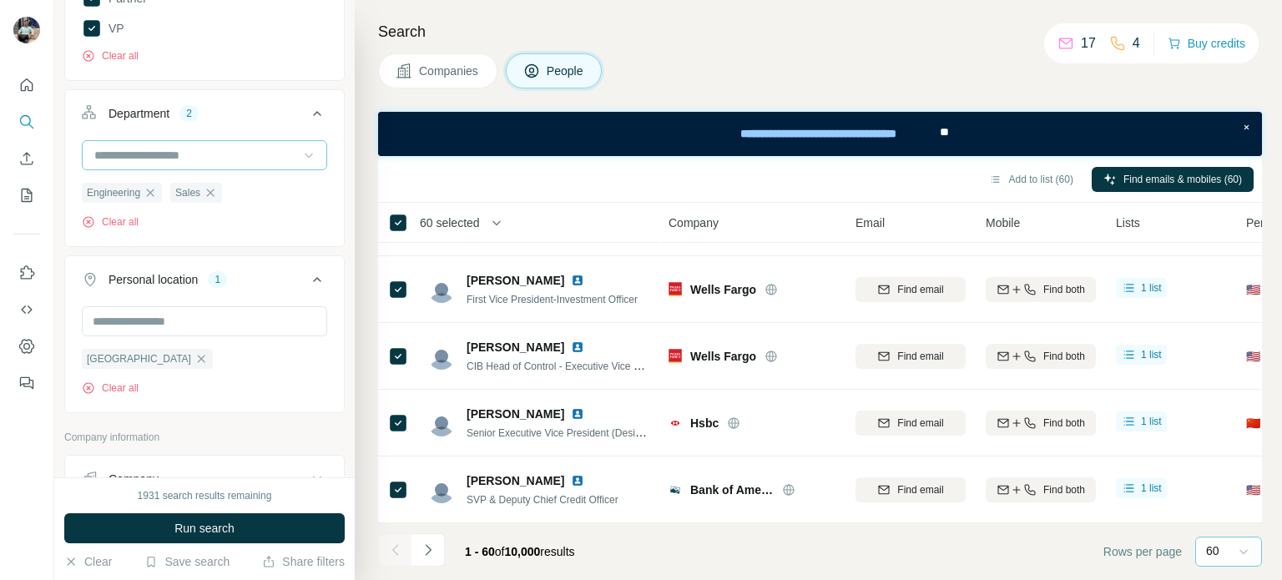
click at [216, 156] on input at bounding box center [196, 155] width 206 height 18
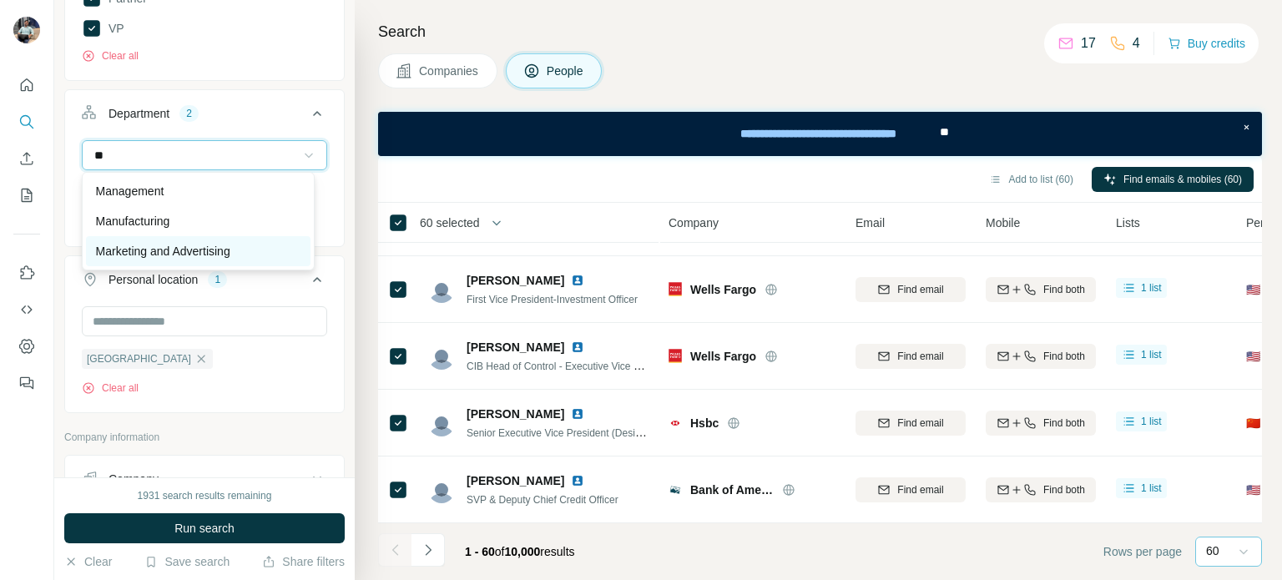
type input "**"
click at [137, 247] on p "Marketing and Advertising" at bounding box center [163, 251] width 134 height 17
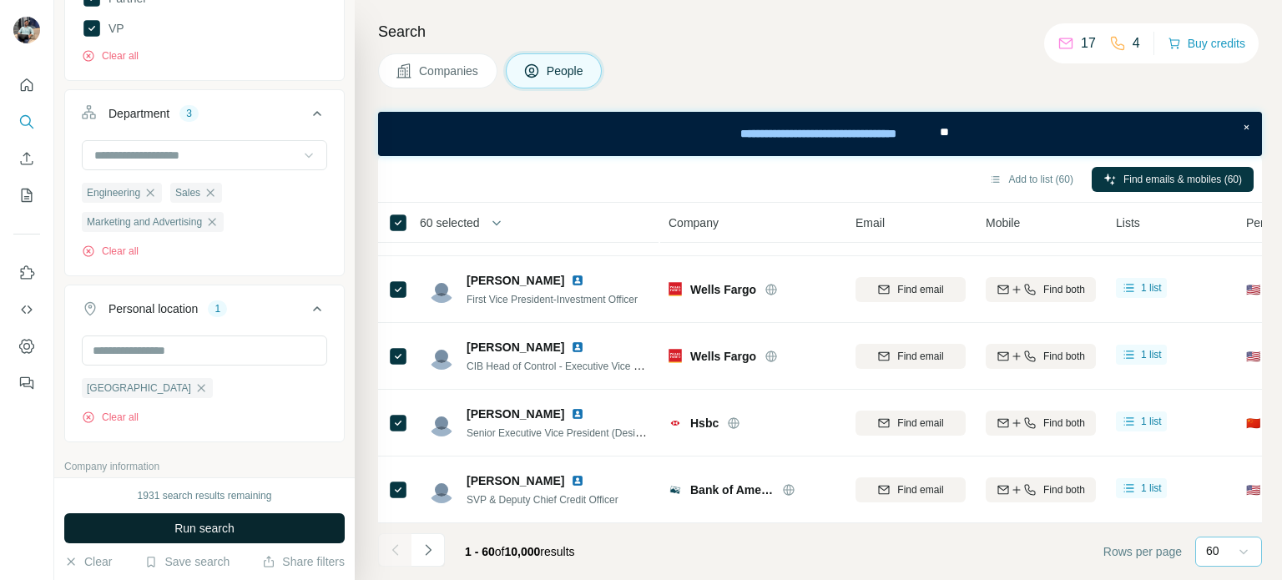
click at [201, 521] on span "Run search" at bounding box center [205, 528] width 60 height 17
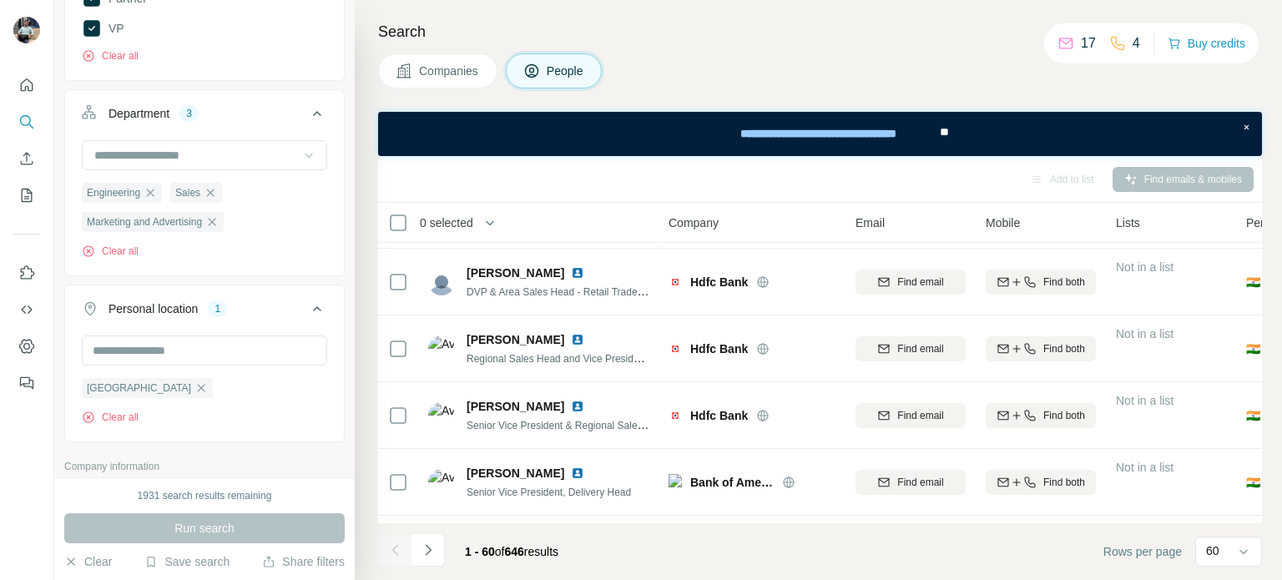
scroll to position [3735, 0]
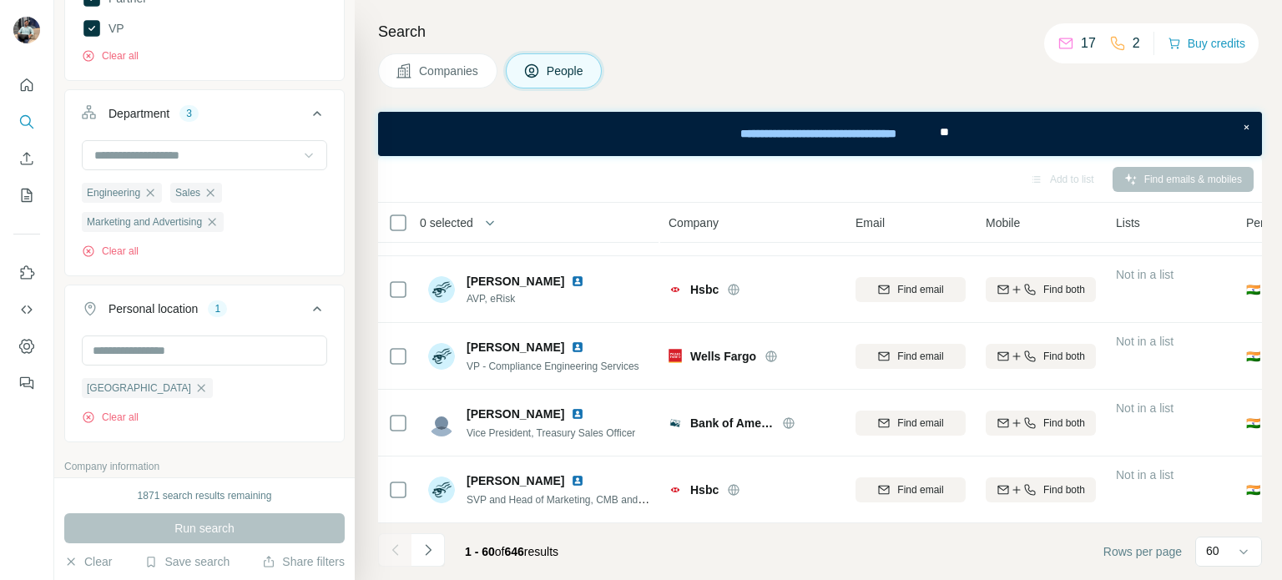
click at [548, 75] on button "People" at bounding box center [554, 70] width 97 height 35
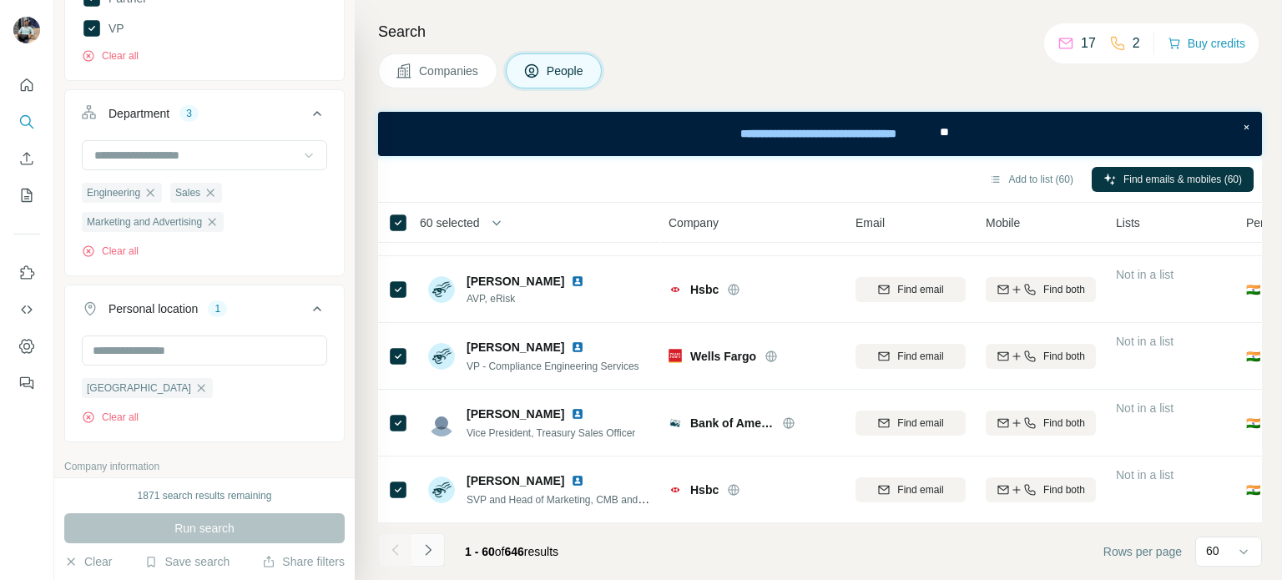
click at [433, 547] on icon "Navigate to next page" at bounding box center [428, 550] width 17 height 17
click at [428, 555] on icon "Navigate to next page" at bounding box center [428, 550] width 17 height 17
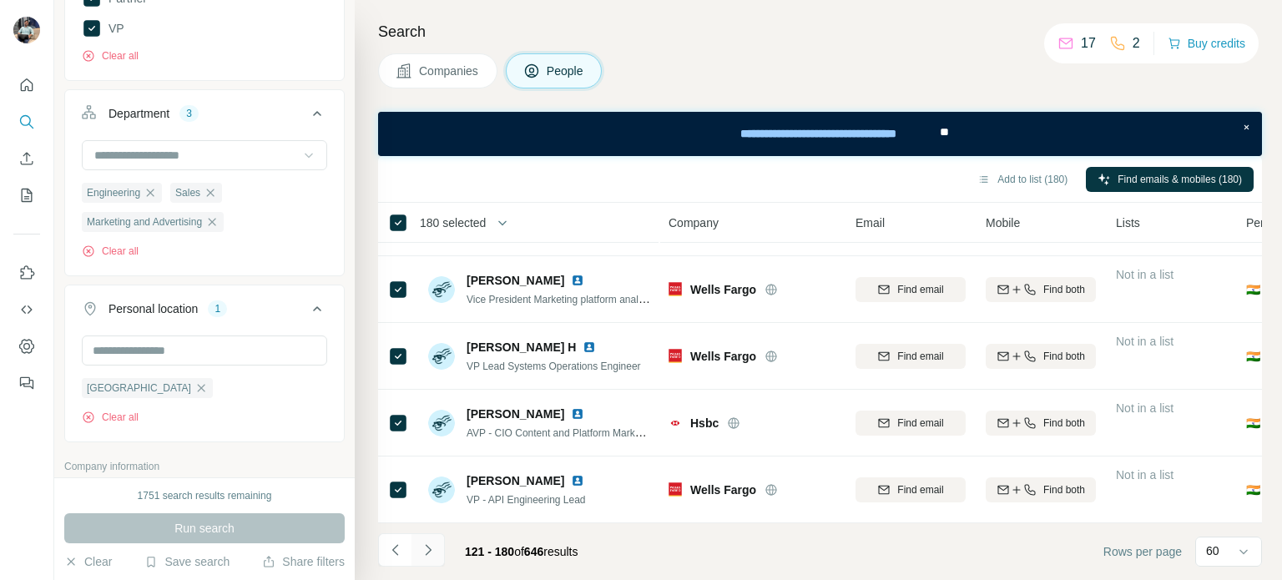
click at [433, 549] on icon "Navigate to next page" at bounding box center [428, 550] width 17 height 17
click at [433, 552] on icon "Navigate to next page" at bounding box center [428, 550] width 17 height 17
click at [433, 554] on icon "Navigate to next page" at bounding box center [428, 550] width 17 height 17
click at [428, 551] on icon "Navigate to next page" at bounding box center [428, 549] width 6 height 11
click at [433, 549] on icon "Navigate to next page" at bounding box center [428, 550] width 17 height 17
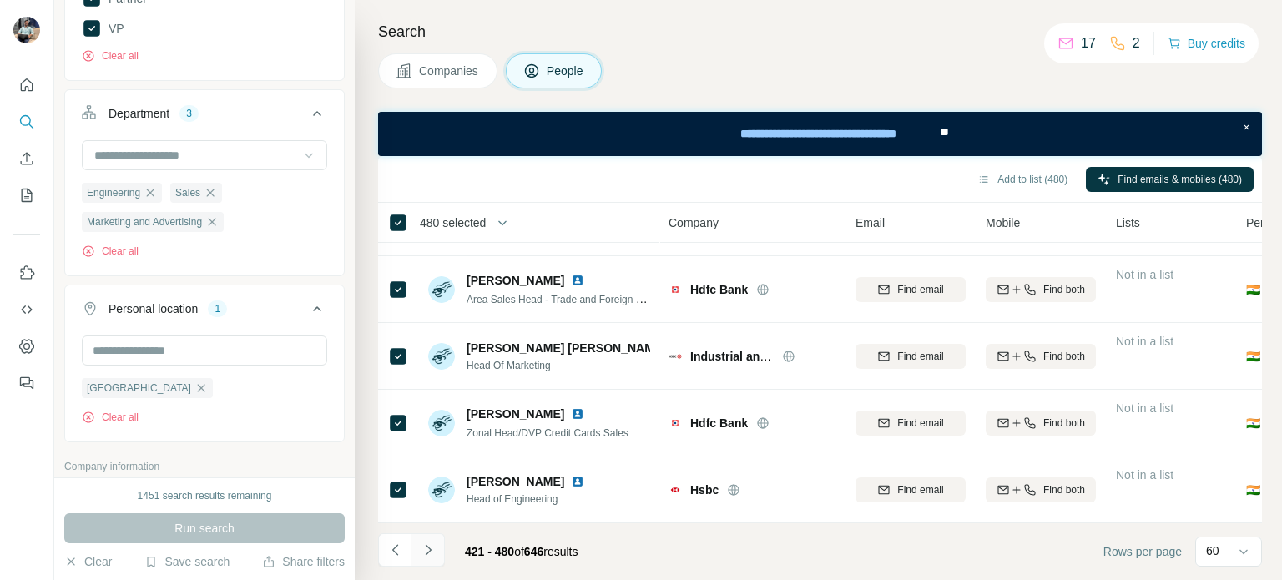
click at [422, 553] on icon "Navigate to next page" at bounding box center [428, 550] width 17 height 17
click at [433, 547] on icon "Navigate to next page" at bounding box center [428, 550] width 17 height 17
click at [431, 550] on icon "Navigate to next page" at bounding box center [428, 549] width 6 height 11
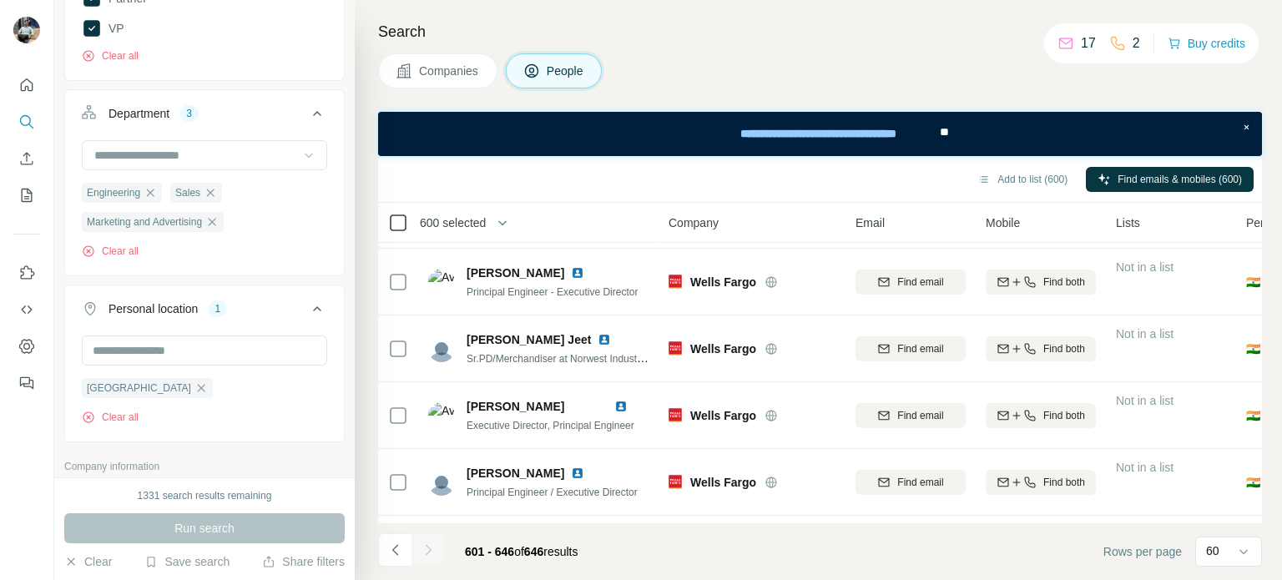
scroll to position [2800, 0]
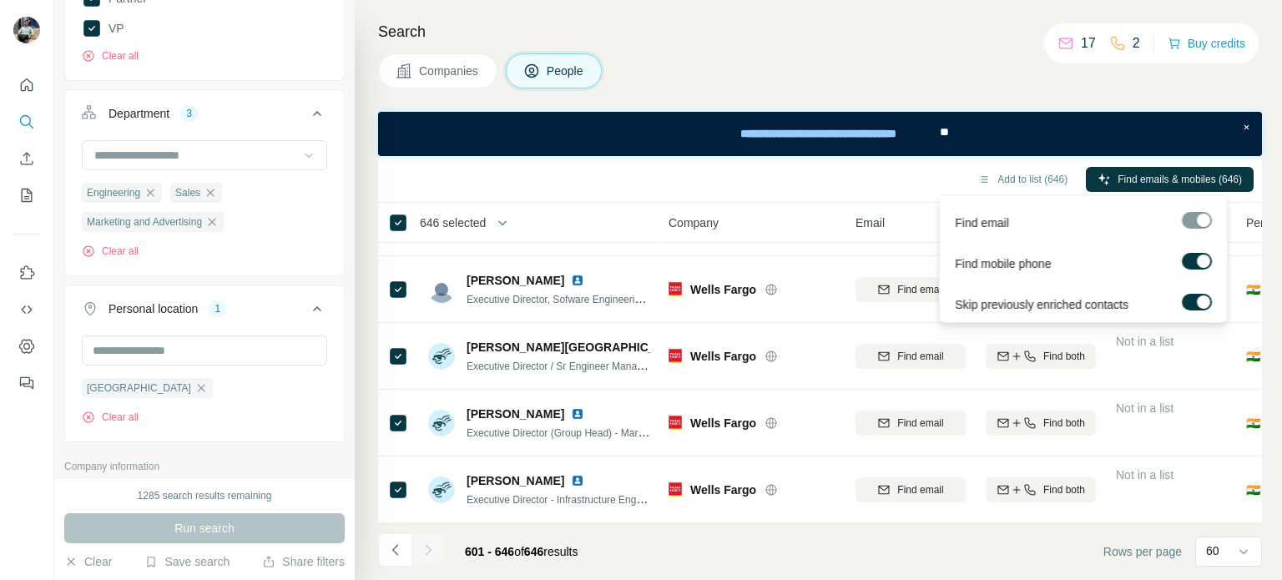
click at [1186, 261] on label at bounding box center [1197, 261] width 30 height 17
click at [1188, 304] on label at bounding box center [1197, 302] width 30 height 17
click at [1184, 176] on span "Find emails (646)" at bounding box center [1204, 179] width 78 height 15
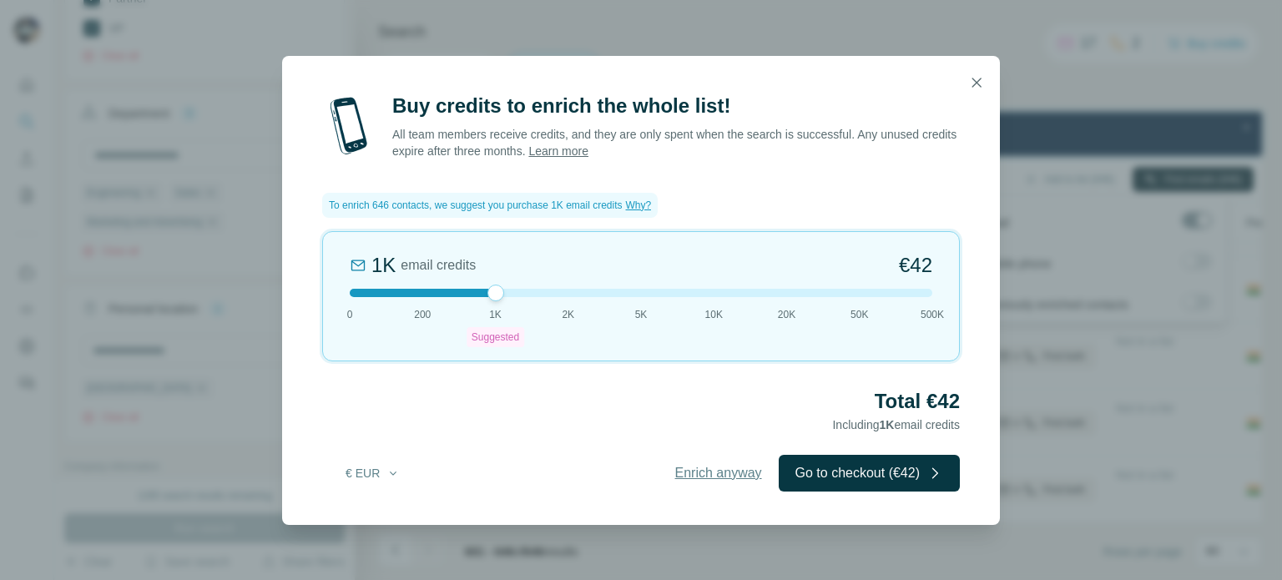
click at [675, 477] on span "Enrich anyway" at bounding box center [718, 473] width 87 height 20
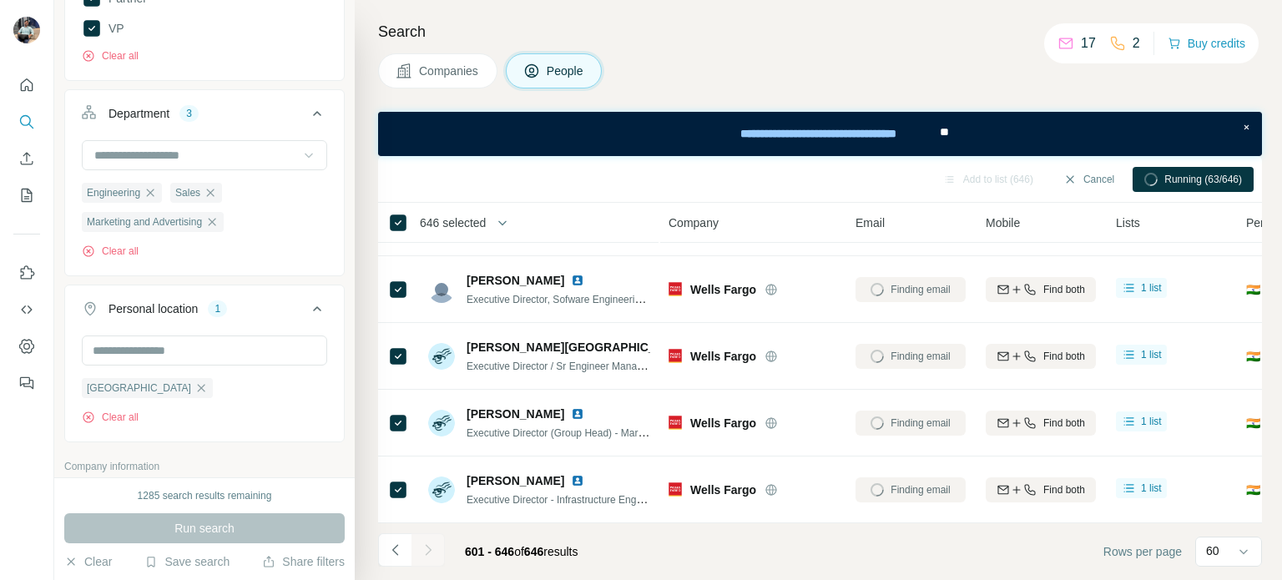
click at [277, 524] on div "Run search" at bounding box center [204, 528] width 281 height 30
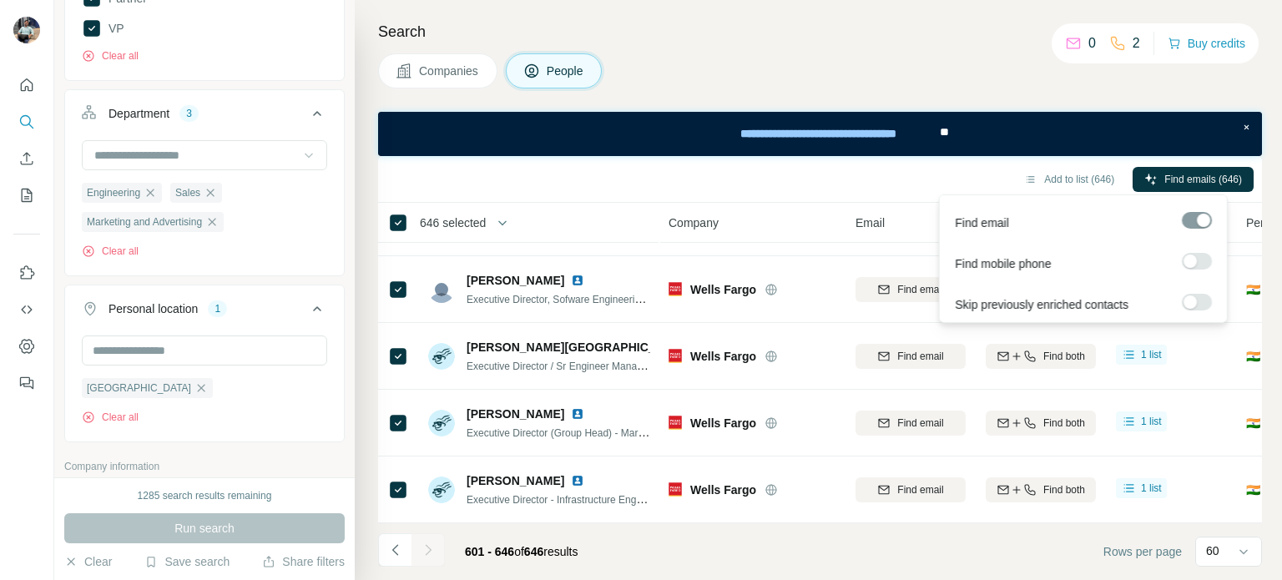
click at [1197, 219] on div at bounding box center [1197, 220] width 30 height 17
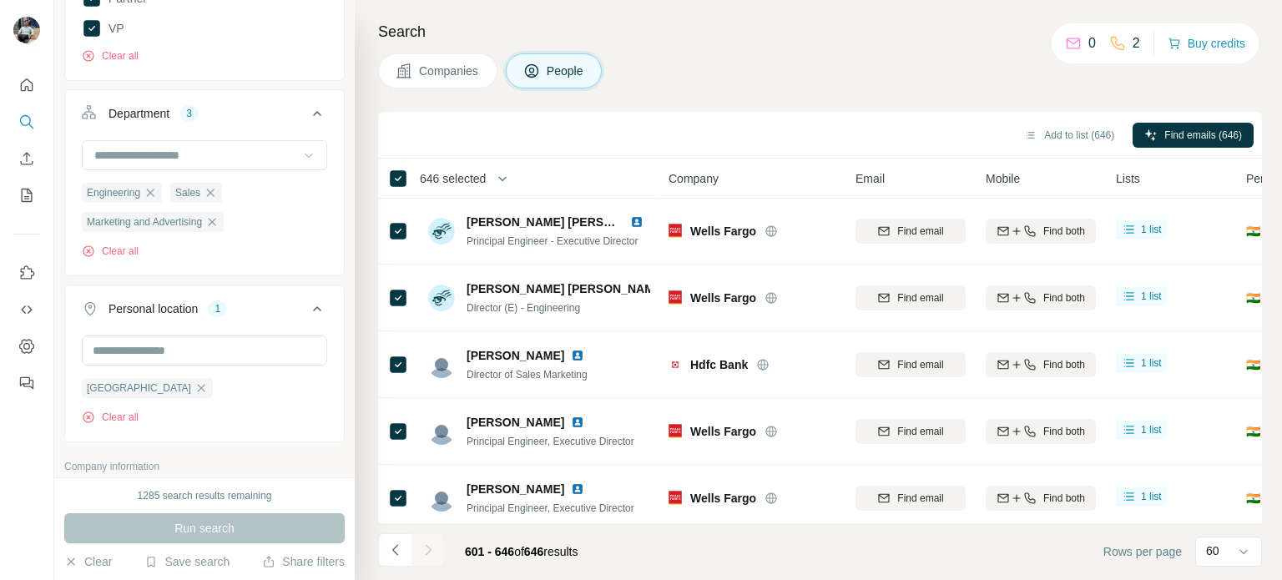
scroll to position [0, 0]
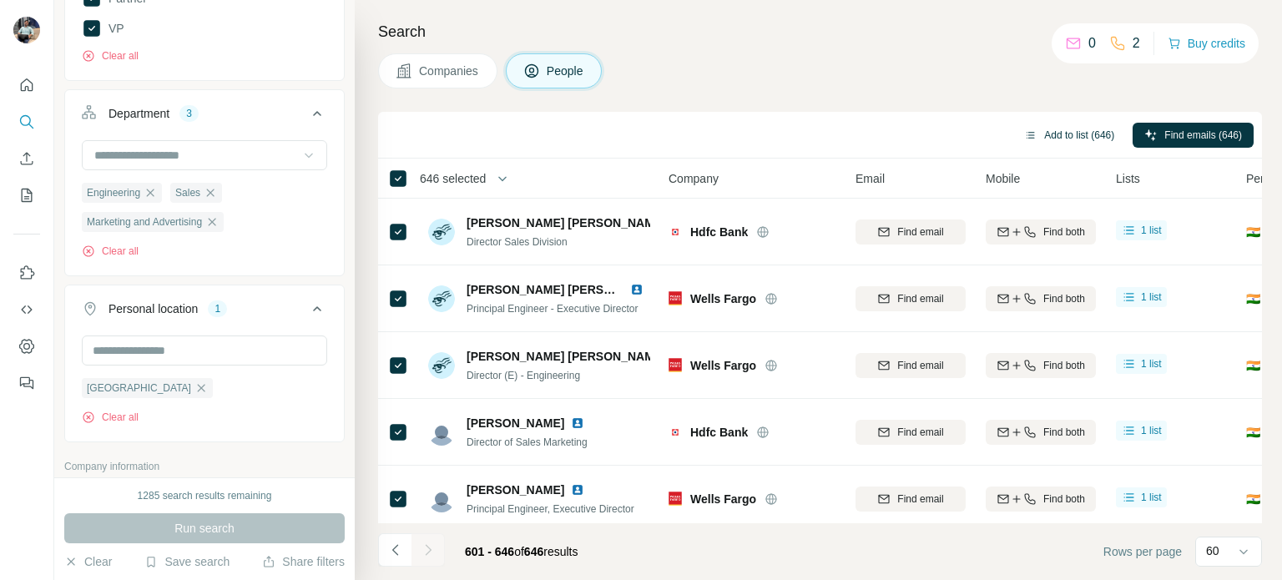
click at [1062, 135] on button "Add to list (646)" at bounding box center [1070, 135] width 114 height 25
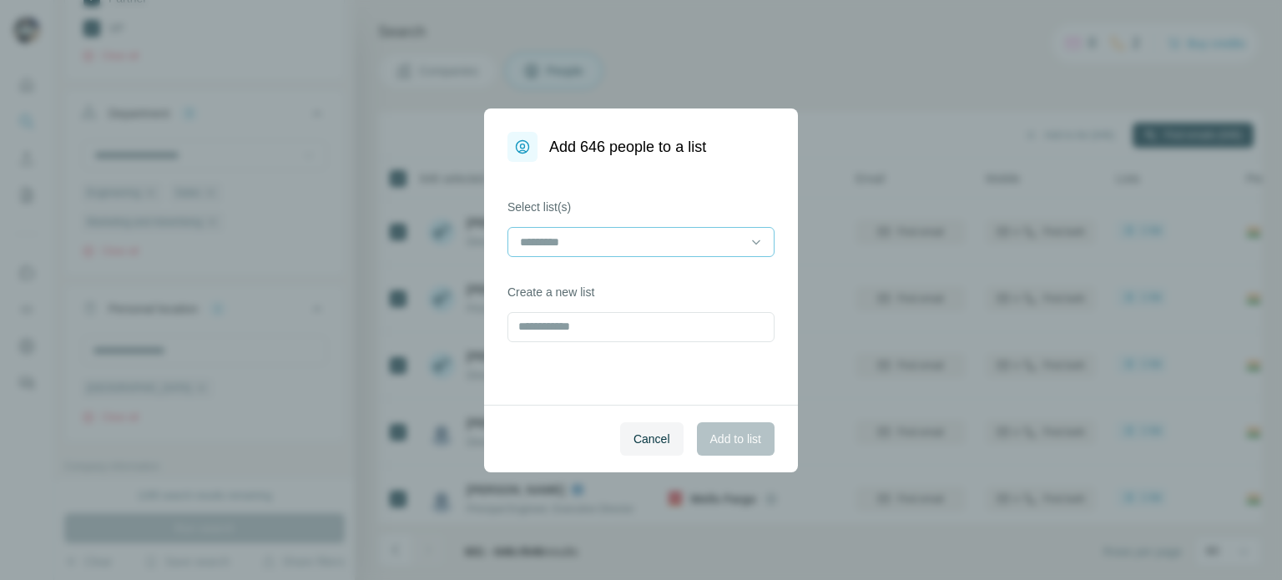
click at [622, 245] on input at bounding box center [631, 242] width 225 height 18
click at [558, 277] on p "first list" at bounding box center [540, 279] width 37 height 17
click at [717, 438] on span "Add to list" at bounding box center [736, 439] width 51 height 17
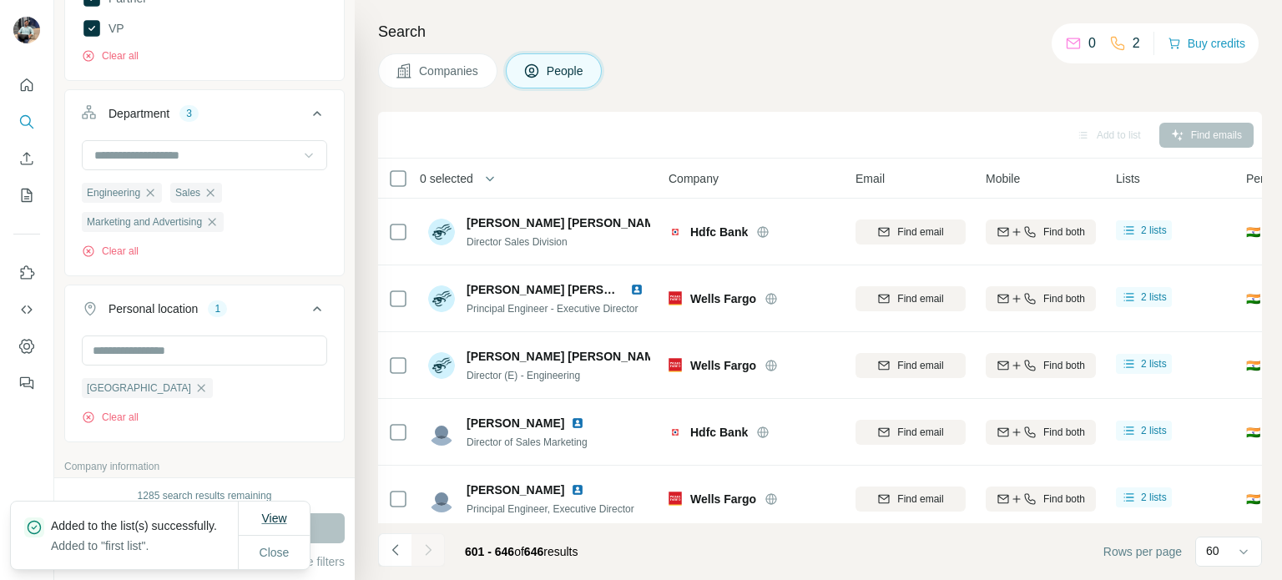
click at [269, 512] on span "View" at bounding box center [273, 518] width 25 height 13
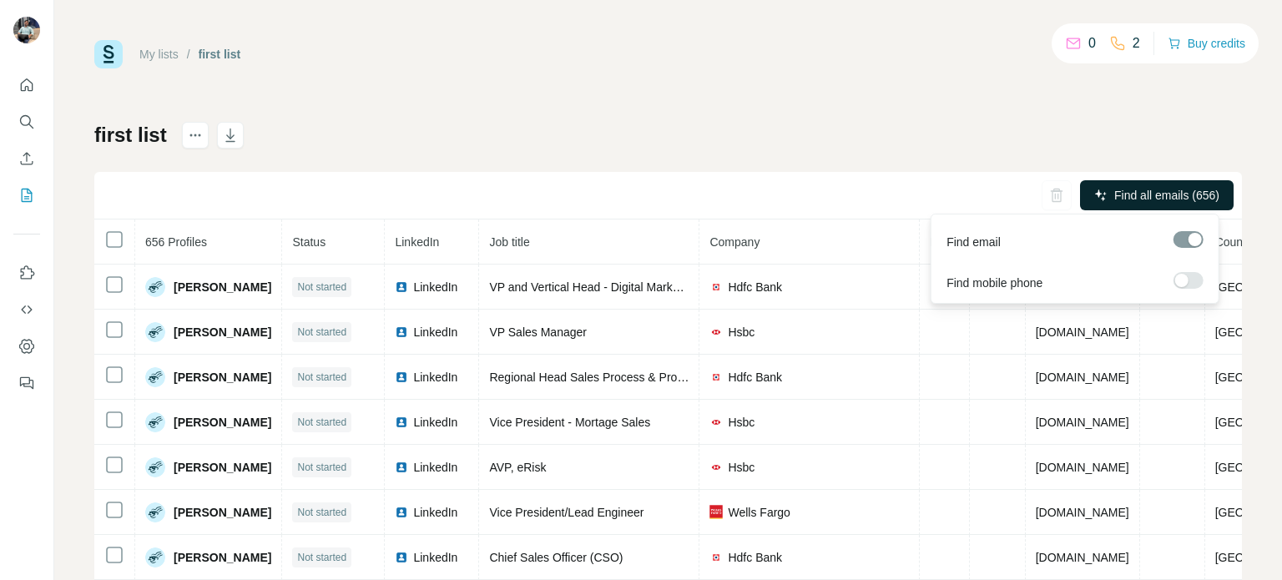
click at [1121, 197] on span "Find all emails (656)" at bounding box center [1167, 195] width 105 height 17
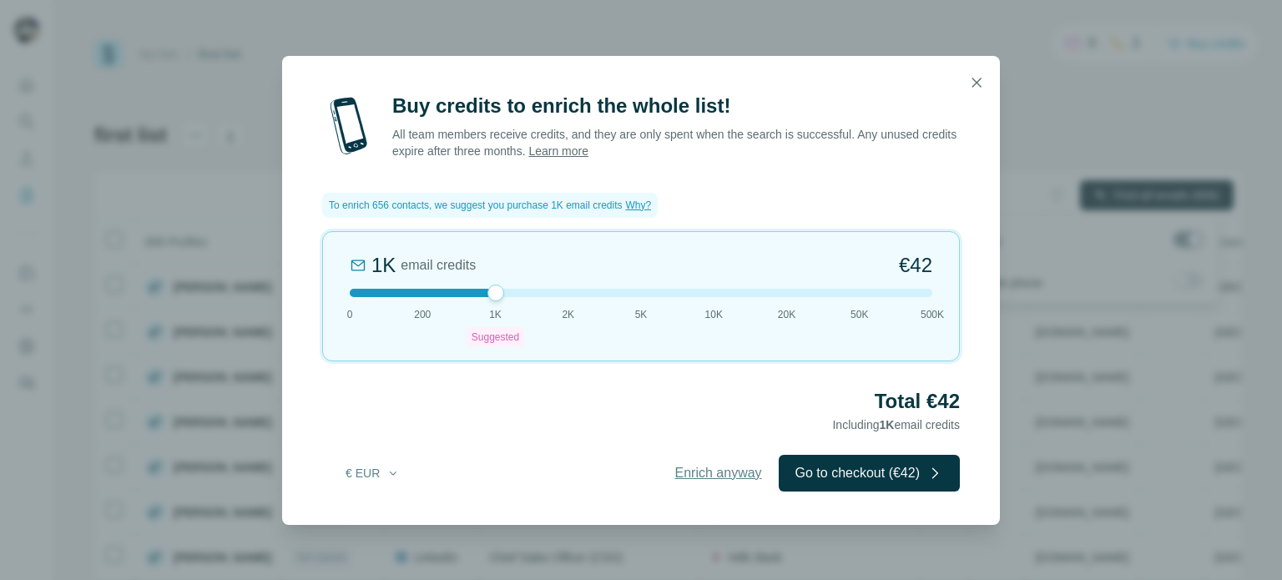
click at [706, 476] on span "Enrich anyway" at bounding box center [718, 473] width 87 height 20
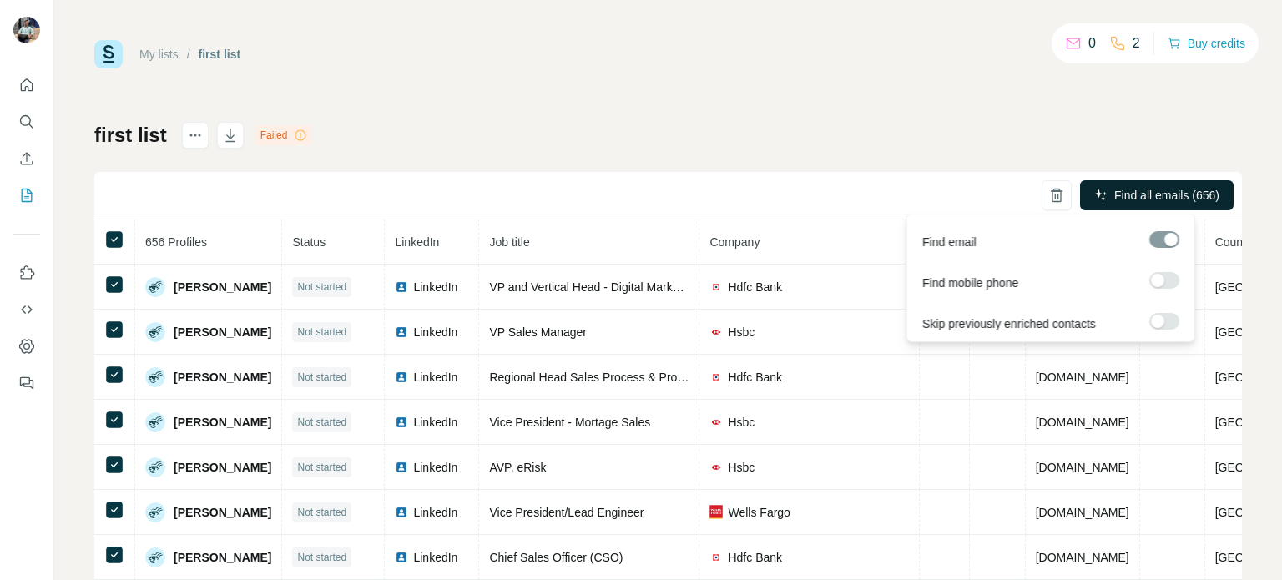
click at [1117, 193] on span "Find all emails (656)" at bounding box center [1167, 195] width 105 height 17
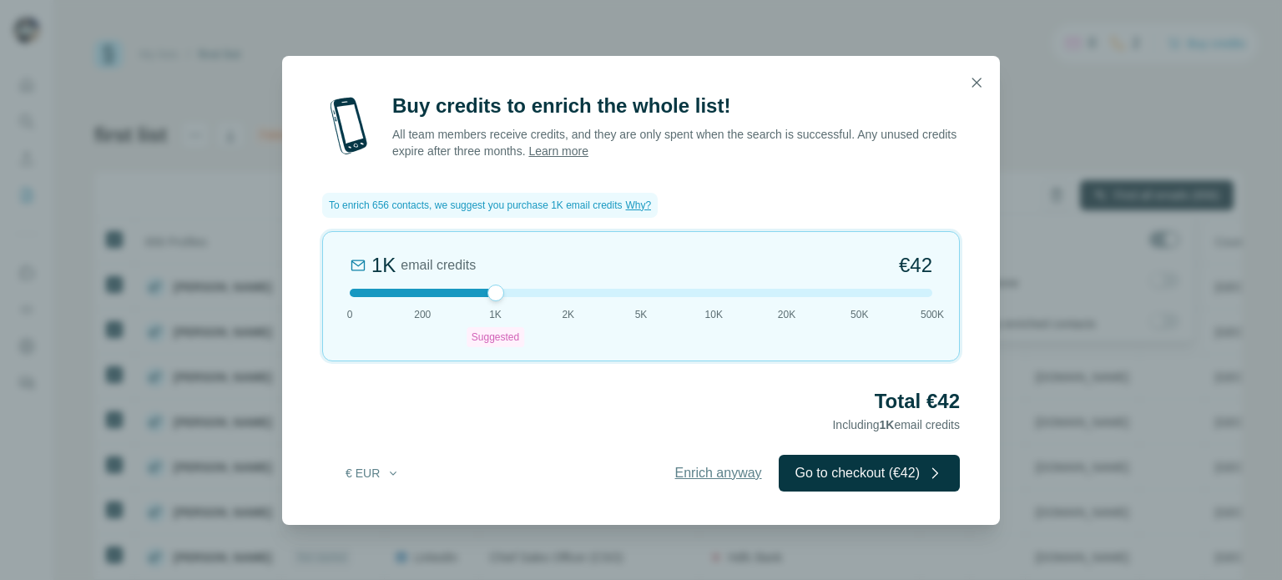
click at [724, 473] on span "Enrich anyway" at bounding box center [718, 473] width 87 height 20
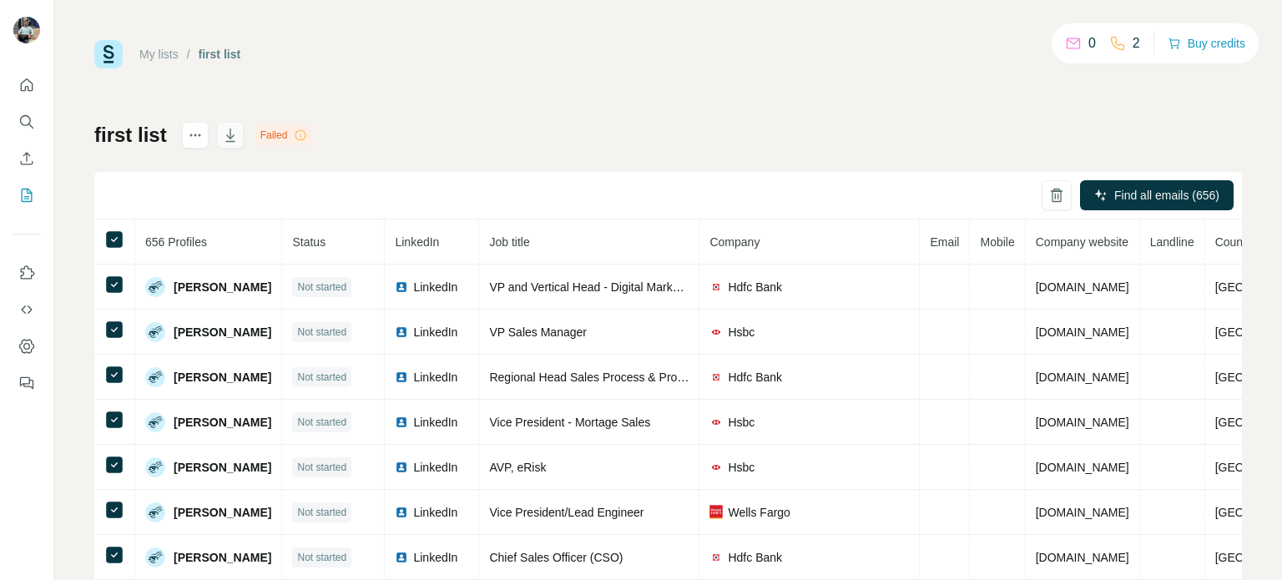
click at [228, 135] on icon "button" at bounding box center [230, 135] width 17 height 17
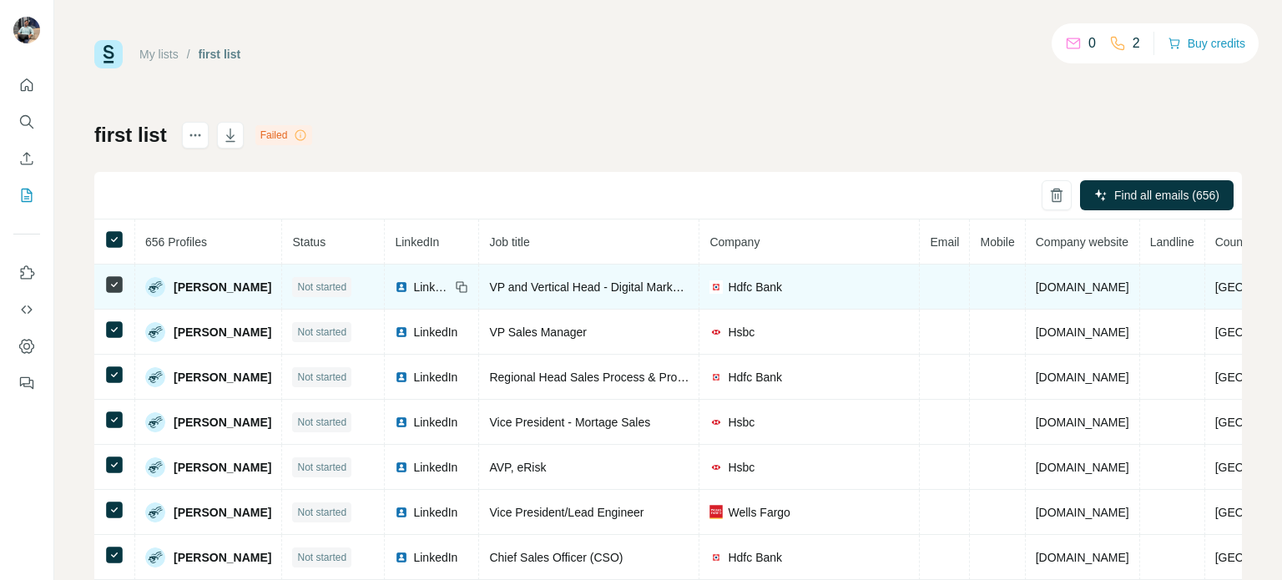
click at [327, 286] on span "Not started" at bounding box center [321, 287] width 49 height 15
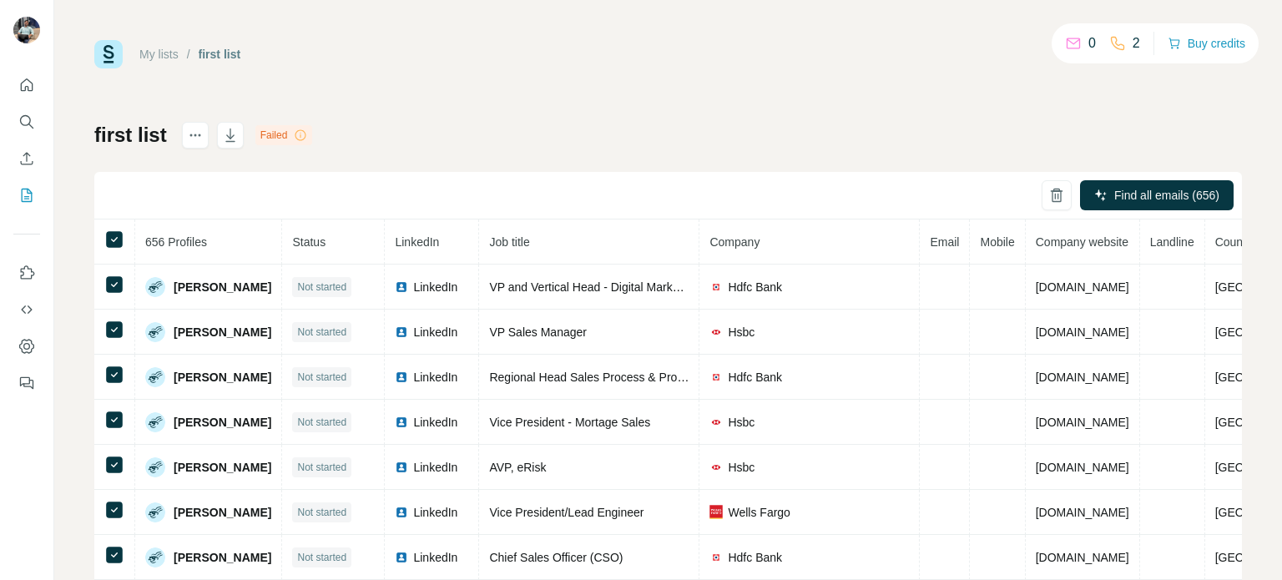
click at [940, 244] on span "Email" at bounding box center [944, 241] width 29 height 13
click at [195, 138] on icon "actions" at bounding box center [195, 135] width 17 height 17
click at [26, 159] on icon "Enrich CSV" at bounding box center [26, 158] width 17 height 17
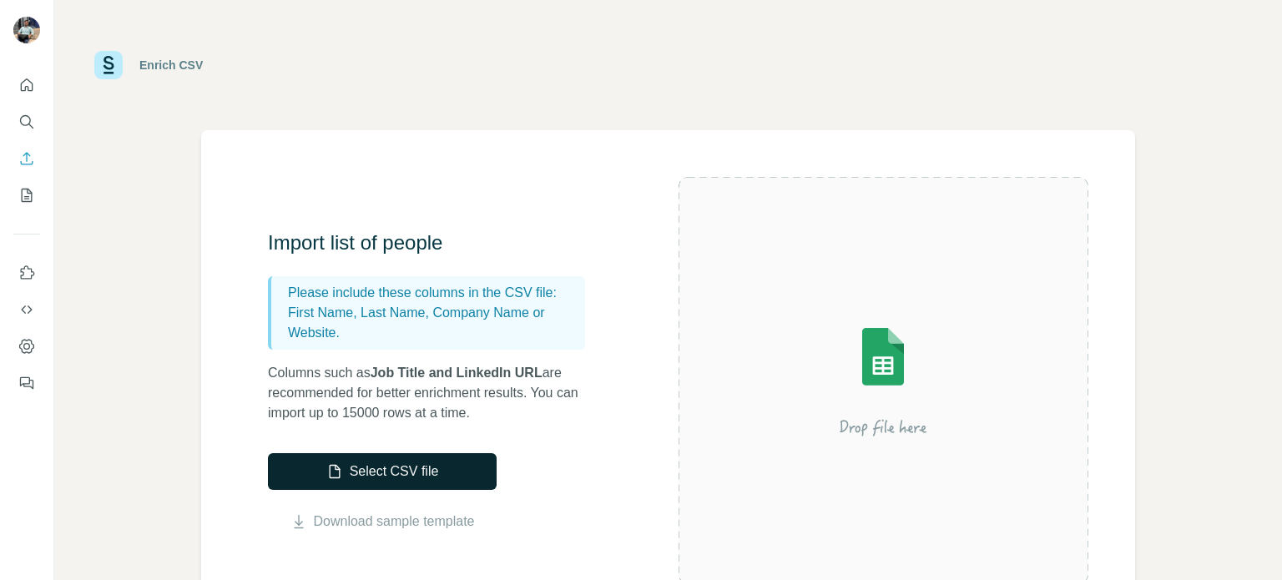
click at [395, 475] on button "Select CSV file" at bounding box center [382, 471] width 229 height 37
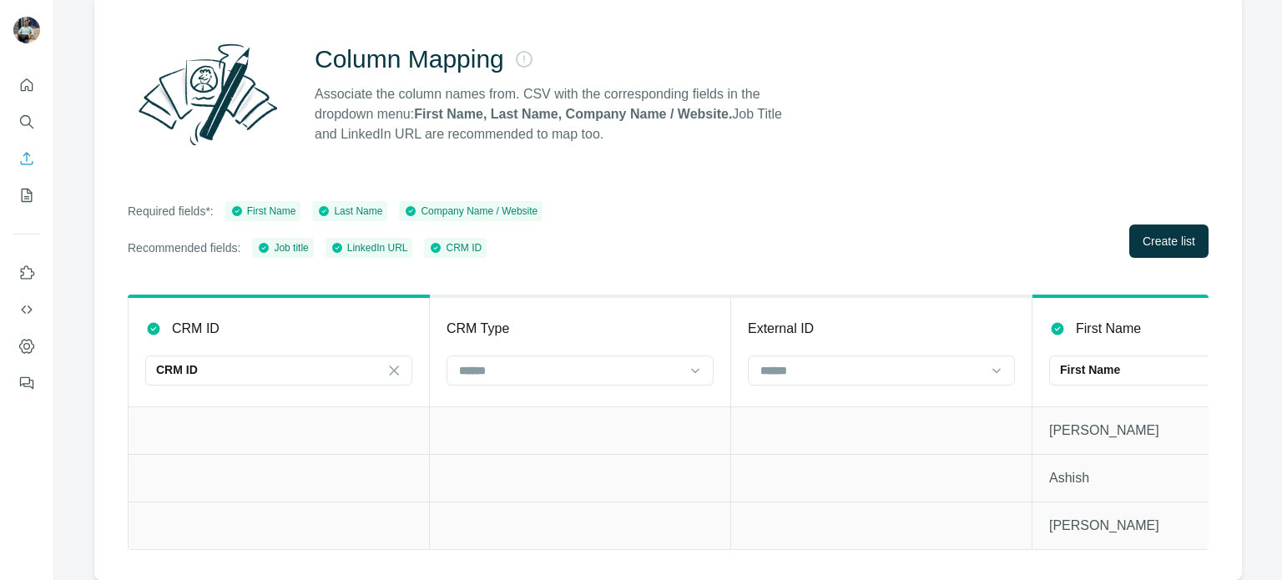
scroll to position [147, 0]
click at [1143, 233] on span "Create list" at bounding box center [1169, 241] width 53 height 17
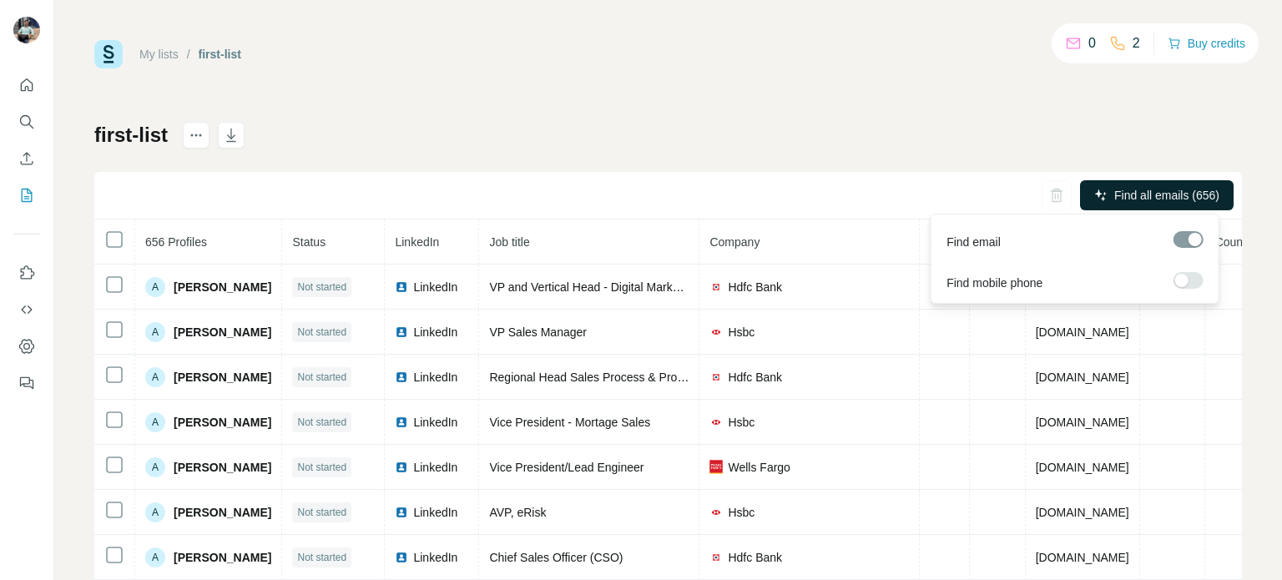
click at [1116, 196] on span "Find all emails (656)" at bounding box center [1167, 195] width 105 height 17
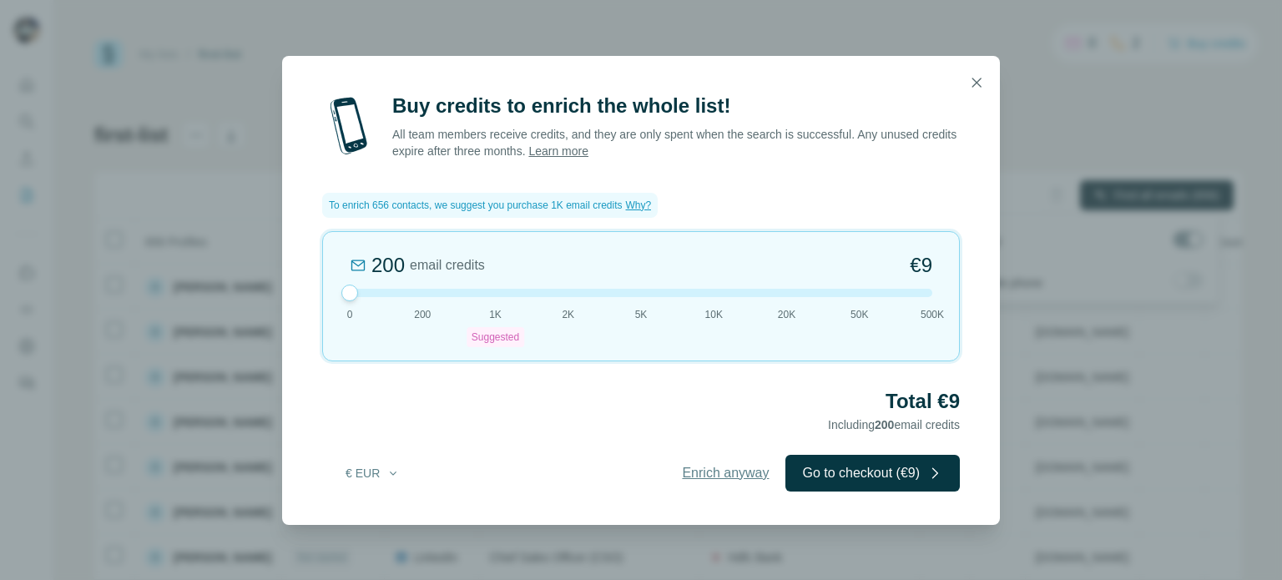
drag, startPoint x: 493, startPoint y: 296, endPoint x: 106, endPoint y: 340, distance: 389.0
click at [106, 340] on div "Buy credits to enrich the whole list! All team members receive credits, and the…" at bounding box center [641, 290] width 1282 height 580
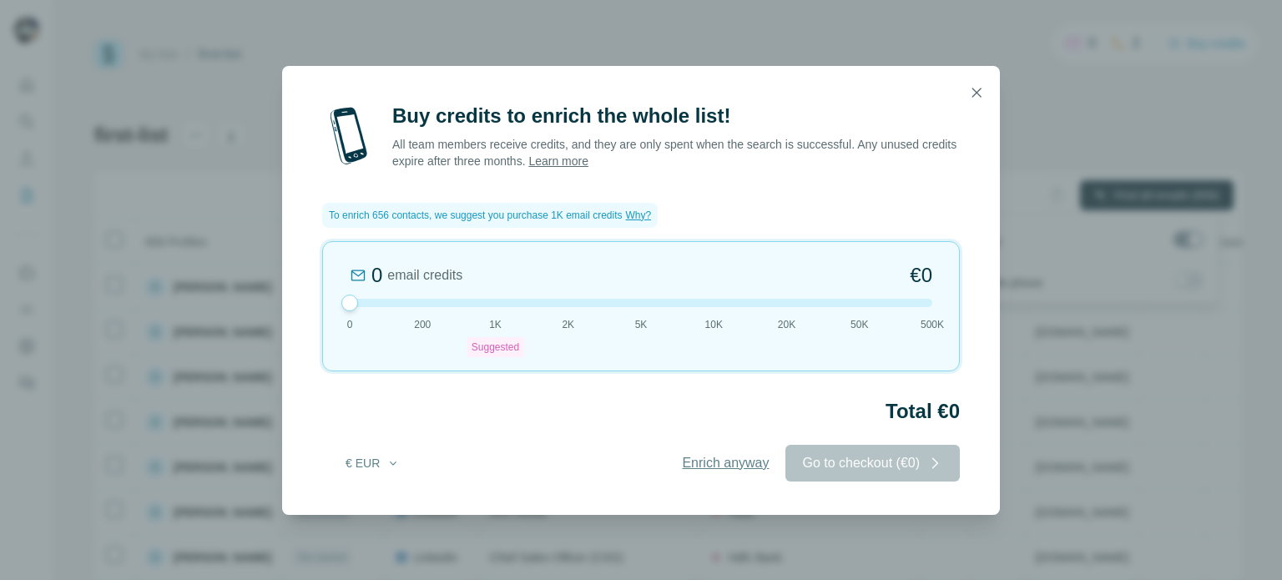
click at [701, 462] on span "Enrich anyway" at bounding box center [725, 463] width 87 height 20
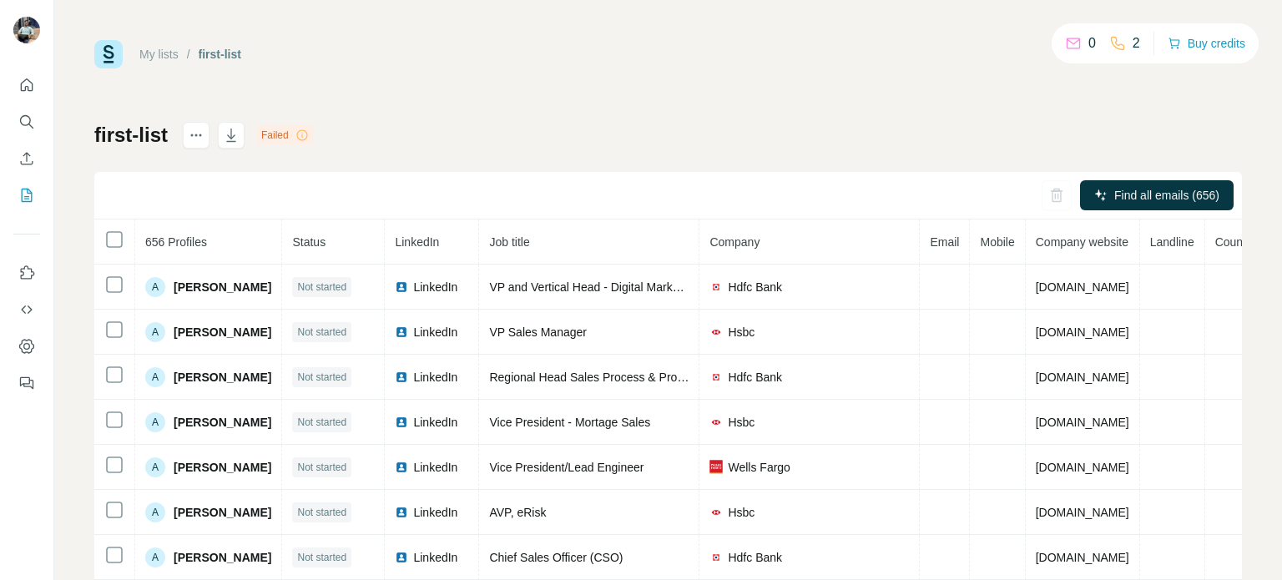
click at [309, 139] on icon at bounding box center [302, 135] width 13 height 13
click at [1197, 43] on button "Buy credits" at bounding box center [1207, 43] width 78 height 23
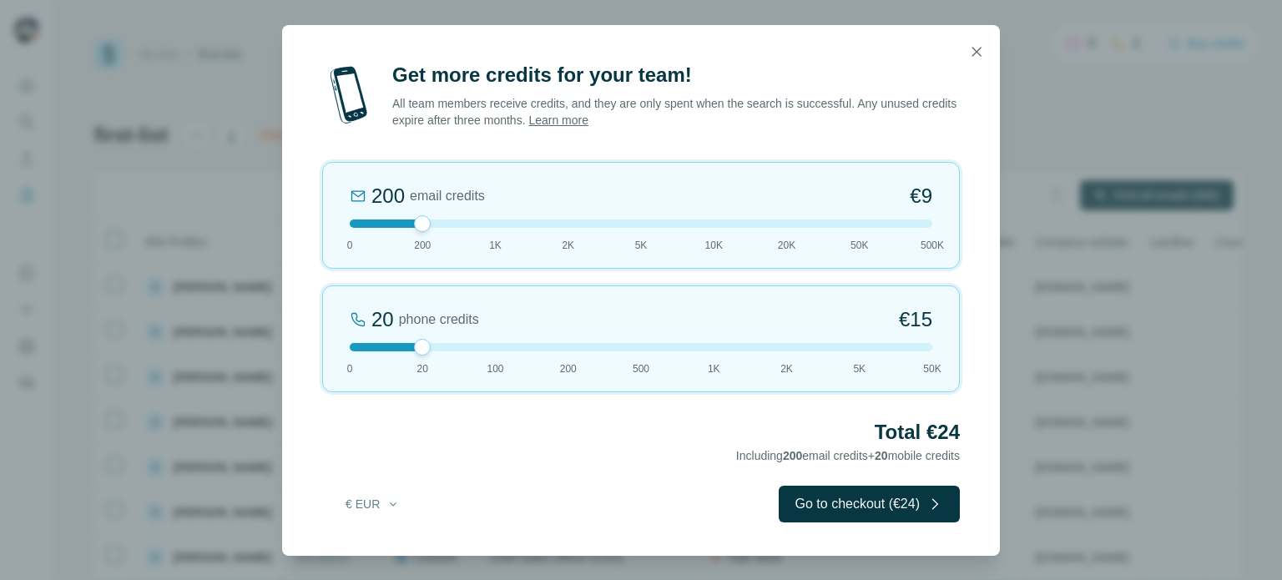
drag, startPoint x: 413, startPoint y: 345, endPoint x: 297, endPoint y: 352, distance: 116.3
click at [297, 352] on div "Get more credits for your team! All team members receive credits, and they are …" at bounding box center [641, 309] width 718 height 494
click at [357, 347] on div at bounding box center [641, 347] width 583 height 8
click at [357, 347] on div at bounding box center [349, 347] width 17 height 17
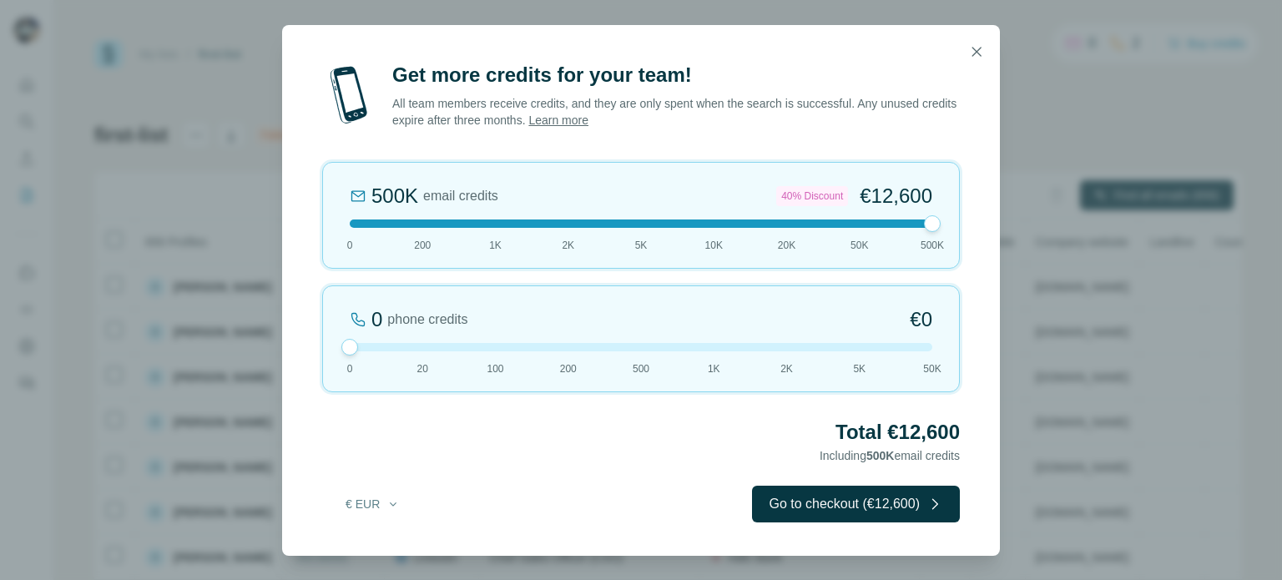
drag, startPoint x: 418, startPoint y: 230, endPoint x: 1059, endPoint y: 270, distance: 641.7
click at [1059, 270] on div "Get more credits for your team! All team members receive credits, and they are …" at bounding box center [641, 290] width 1282 height 580
click at [888, 509] on button "Go to checkout (€12,600)" at bounding box center [856, 504] width 208 height 37
